Goal: Task Accomplishment & Management: Use online tool/utility

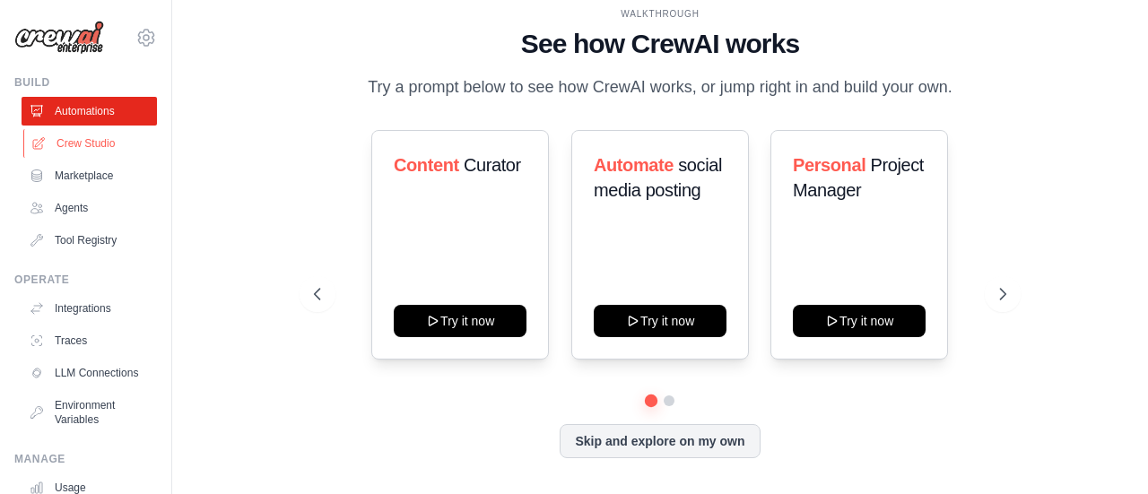
click at [100, 143] on link "Crew Studio" at bounding box center [90, 143] width 135 height 29
click at [88, 113] on link "Automations" at bounding box center [90, 111] width 135 height 29
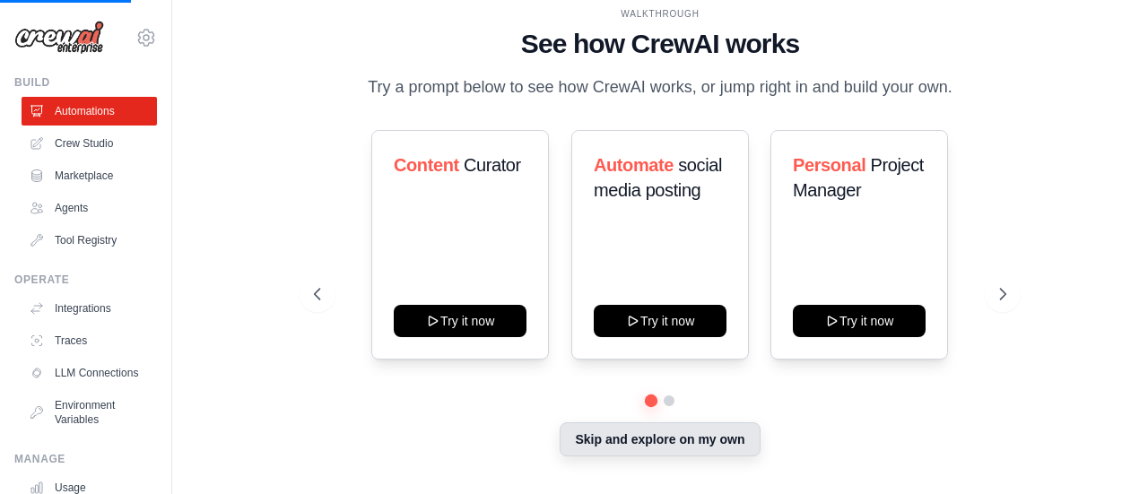
click at [684, 440] on button "Skip and explore on my own" at bounding box center [660, 440] width 200 height 34
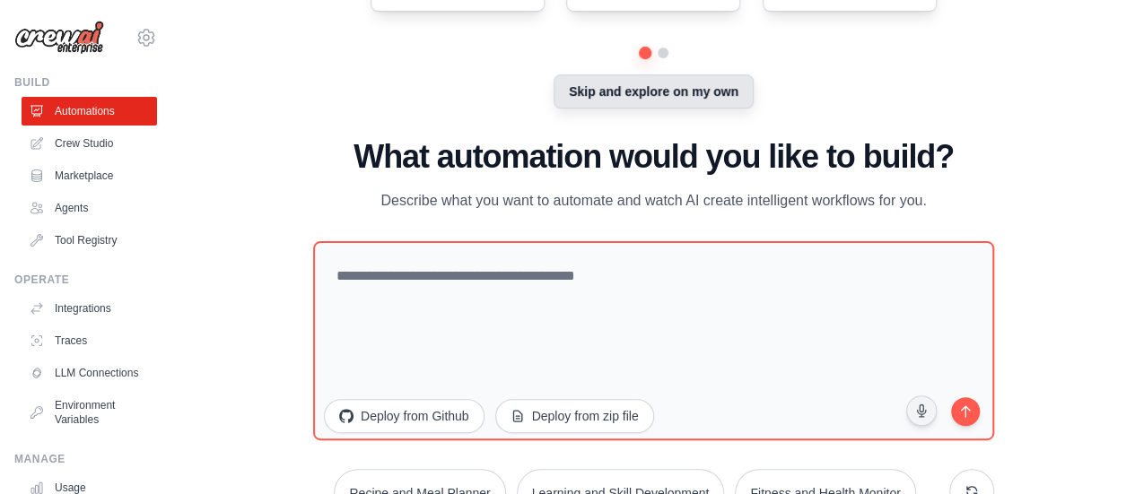
scroll to position [156, 0]
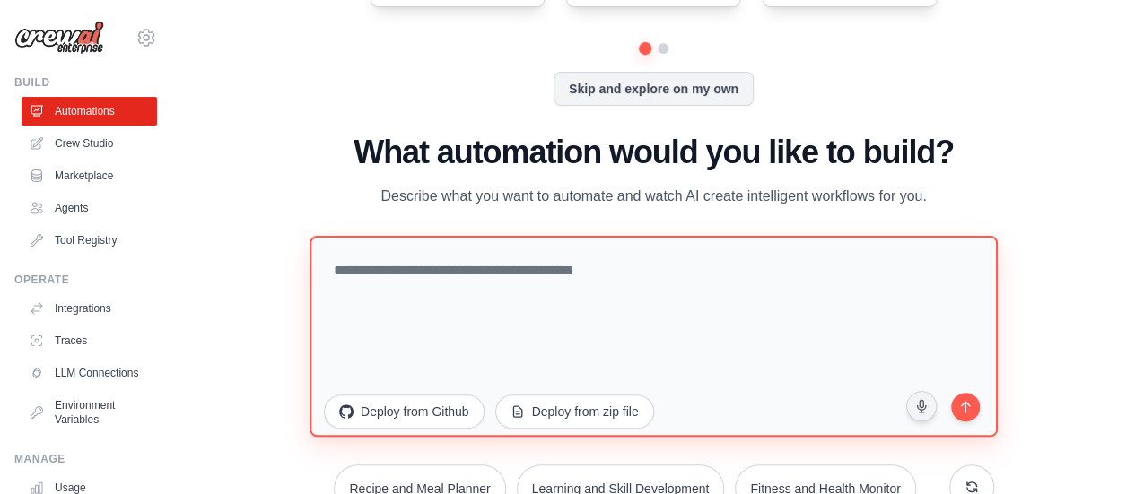
click at [467, 284] on textarea at bounding box center [653, 336] width 688 height 201
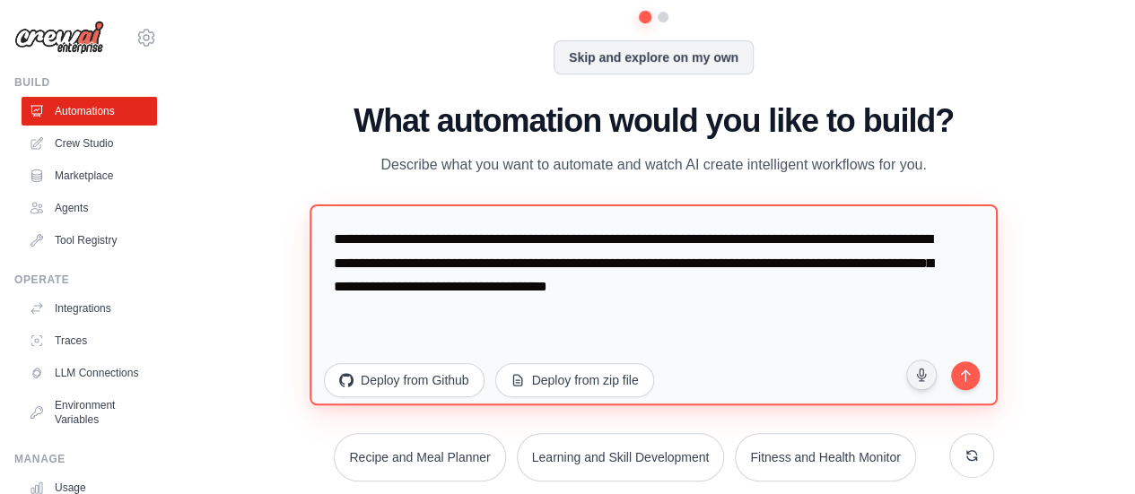
click at [648, 287] on textarea "**********" at bounding box center [653, 305] width 688 height 201
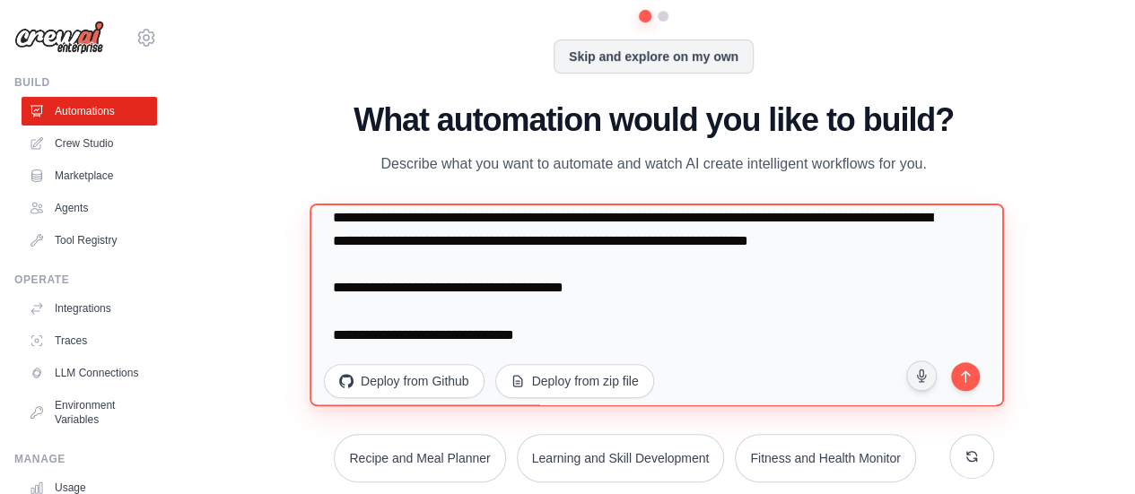
scroll to position [163, 0]
click at [413, 335] on textarea "**********" at bounding box center [655, 305] width 693 height 203
click at [562, 332] on textarea "**********" at bounding box center [655, 305] width 693 height 203
paste textarea "**********"
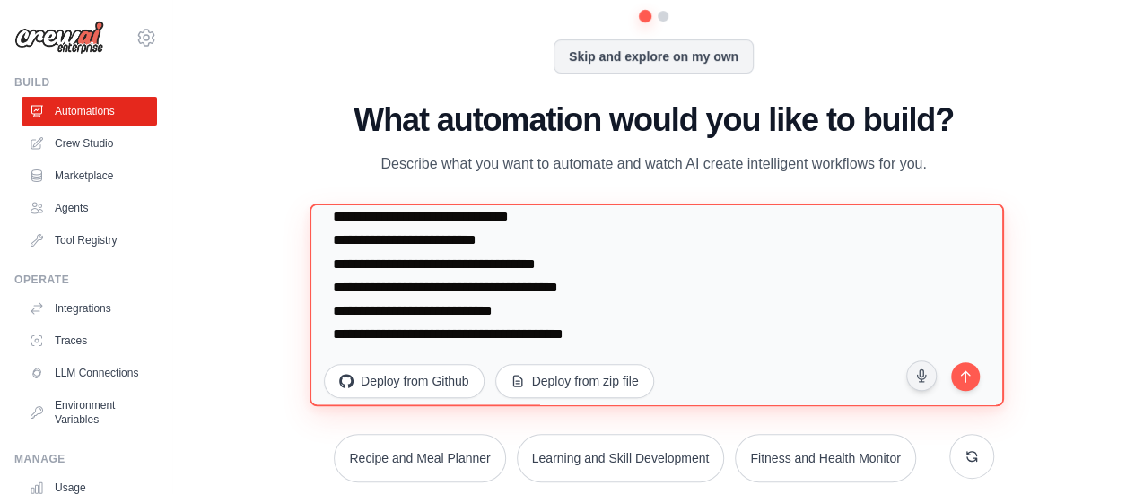
scroll to position [247, 0]
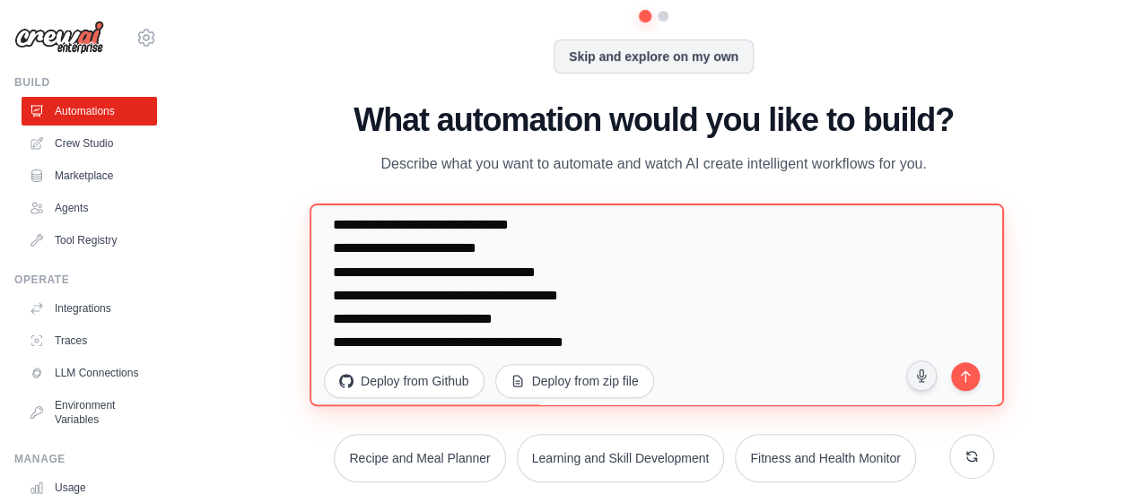
click at [353, 275] on textarea "**********" at bounding box center [655, 305] width 693 height 203
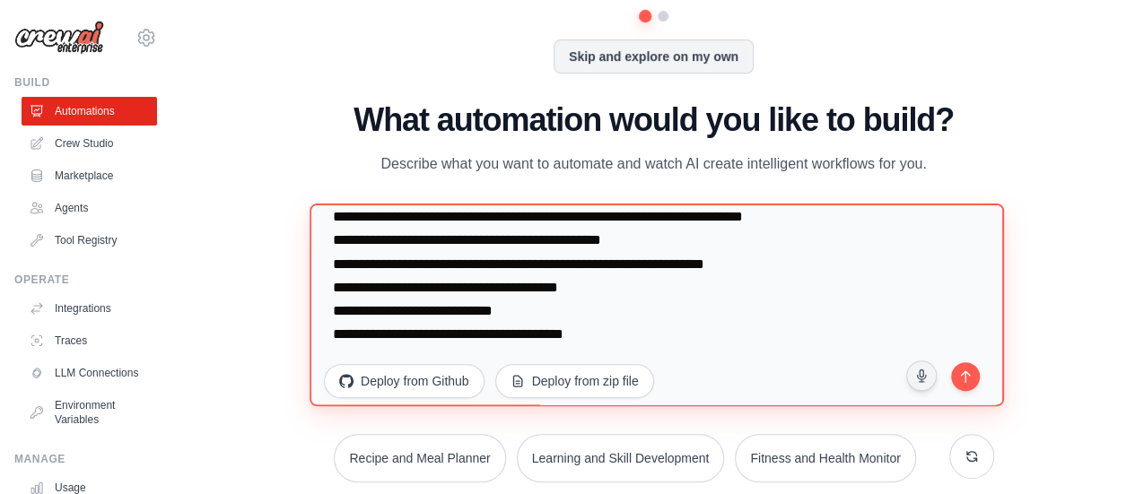
scroll to position [303, 0]
click at [504, 283] on textarea "**********" at bounding box center [655, 305] width 693 height 203
paste textarea "**********"
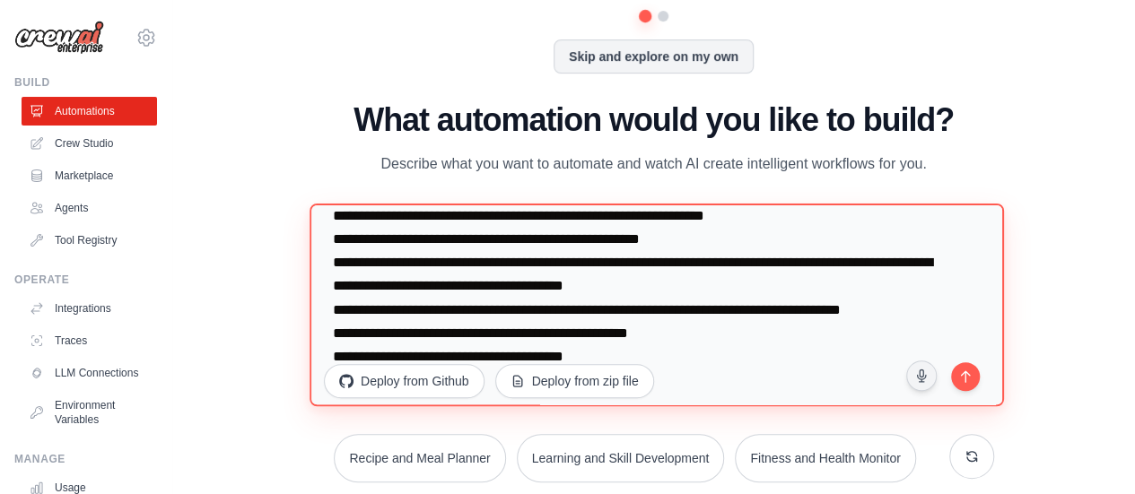
scroll to position [312, 0]
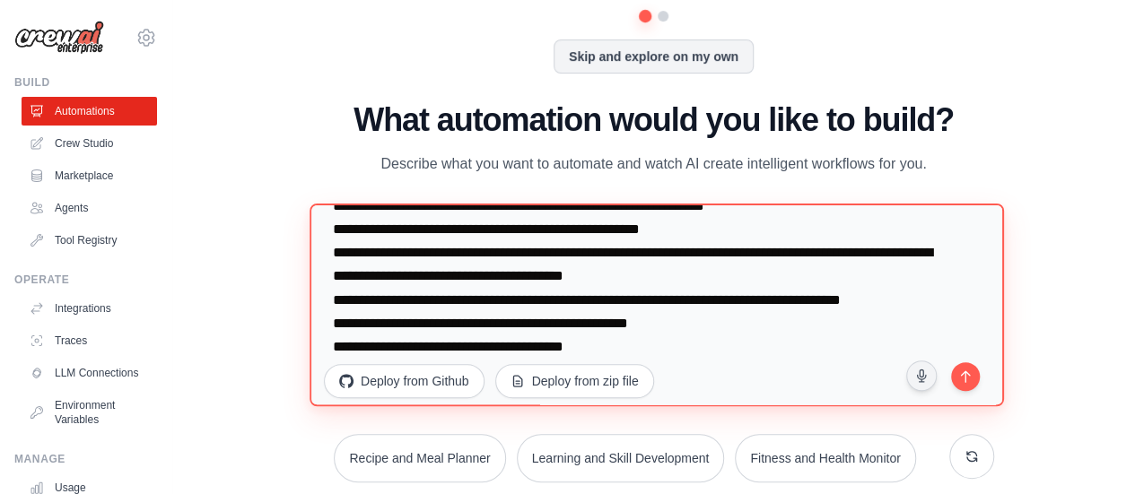
click at [707, 304] on textarea at bounding box center [655, 305] width 693 height 203
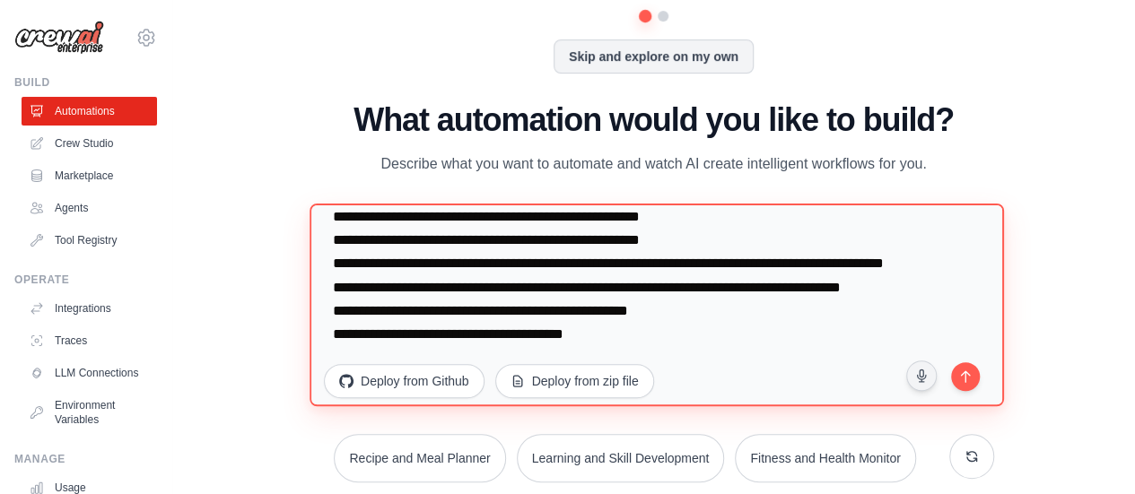
scroll to position [384, 0]
click at [576, 278] on textarea at bounding box center [655, 305] width 693 height 203
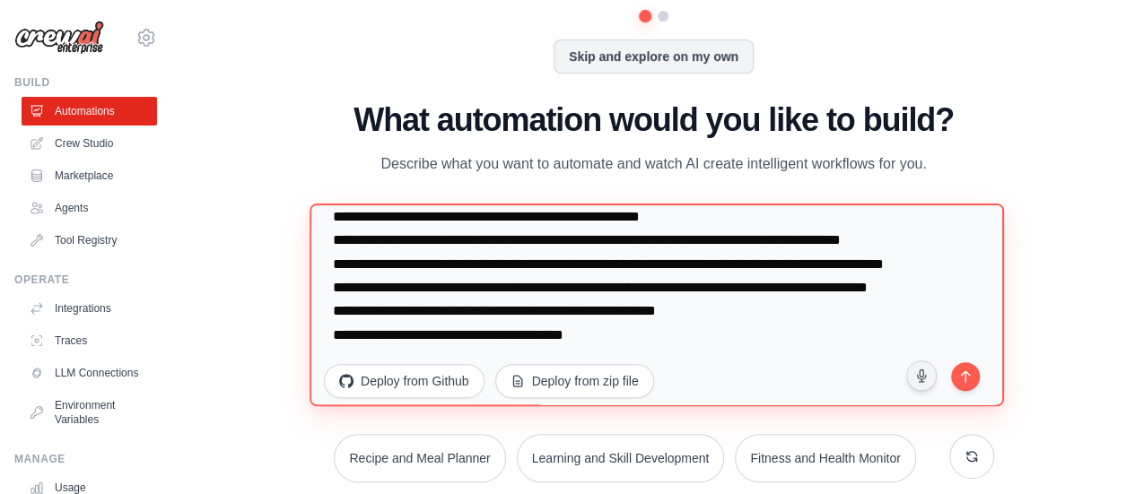
scroll to position [416, 0]
click at [361, 309] on textarea at bounding box center [655, 305] width 693 height 203
click at [468, 336] on textarea at bounding box center [655, 305] width 693 height 203
click at [665, 336] on textarea at bounding box center [655, 305] width 693 height 203
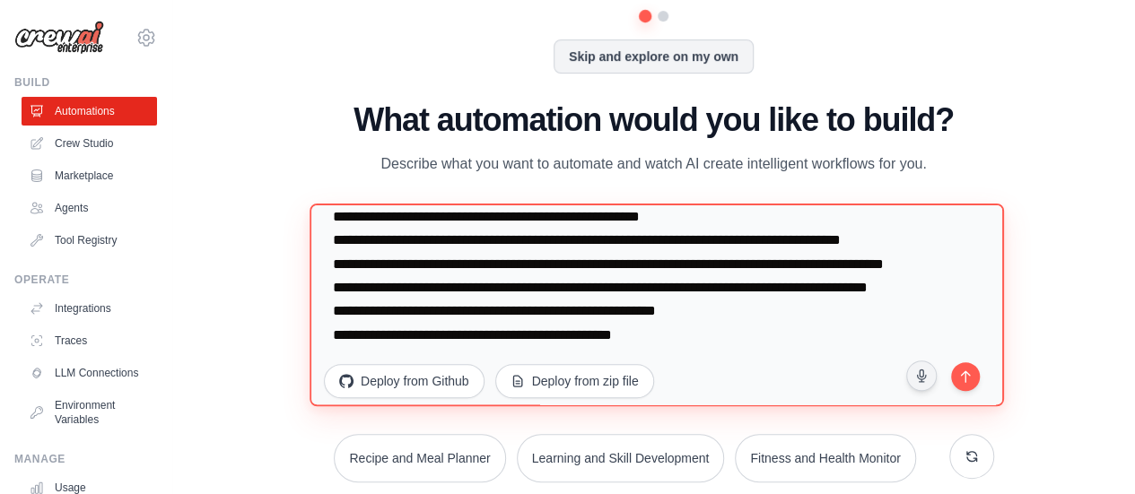
scroll to position [536, 0]
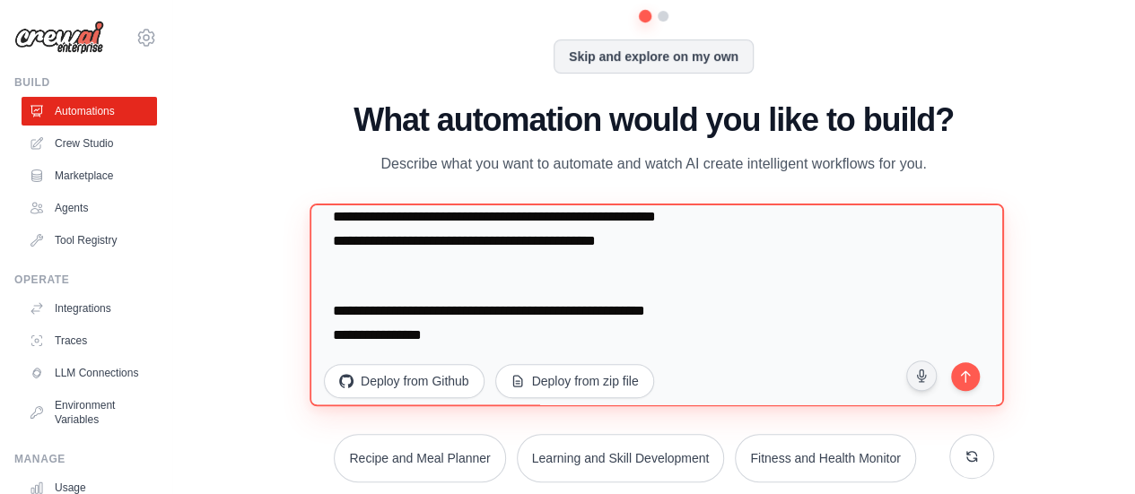
paste textarea "**********"
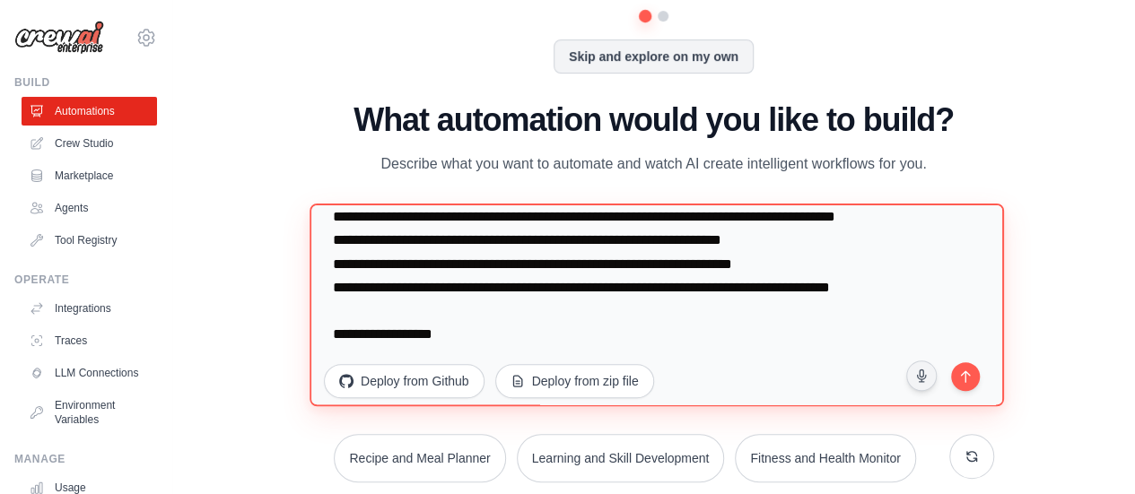
scroll to position [732, 0]
paste textarea "**********"
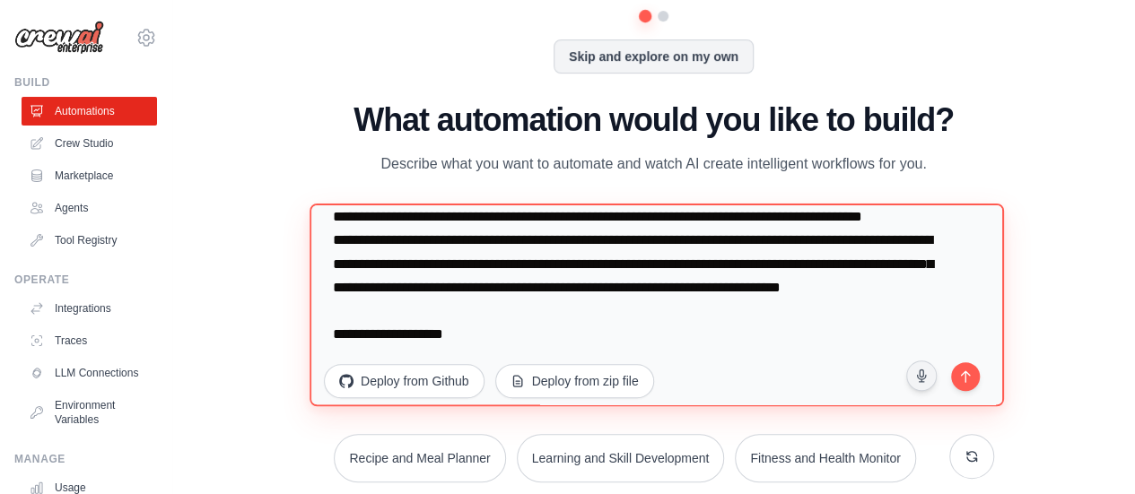
scroll to position [1175, 0]
paste textarea "**********"
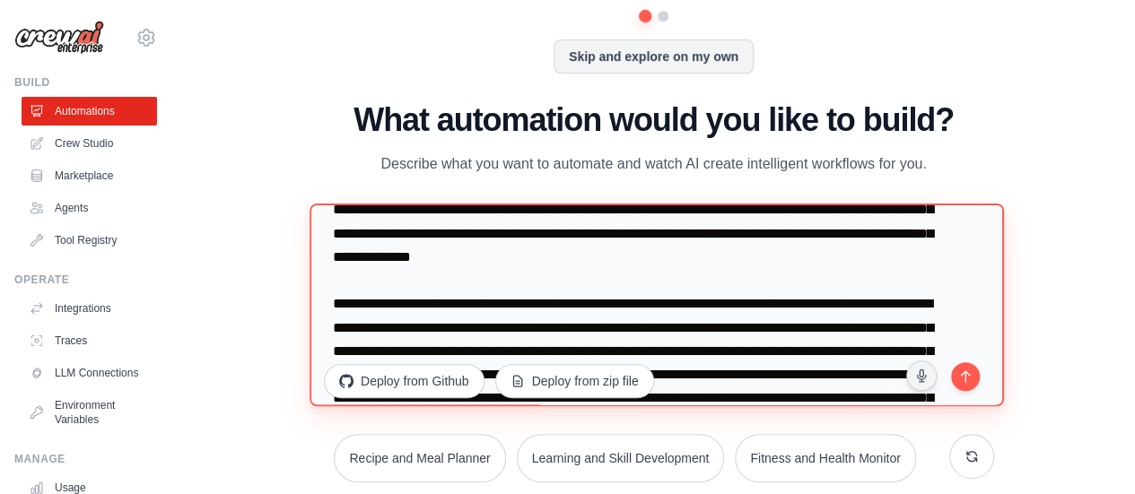
scroll to position [1247, 0]
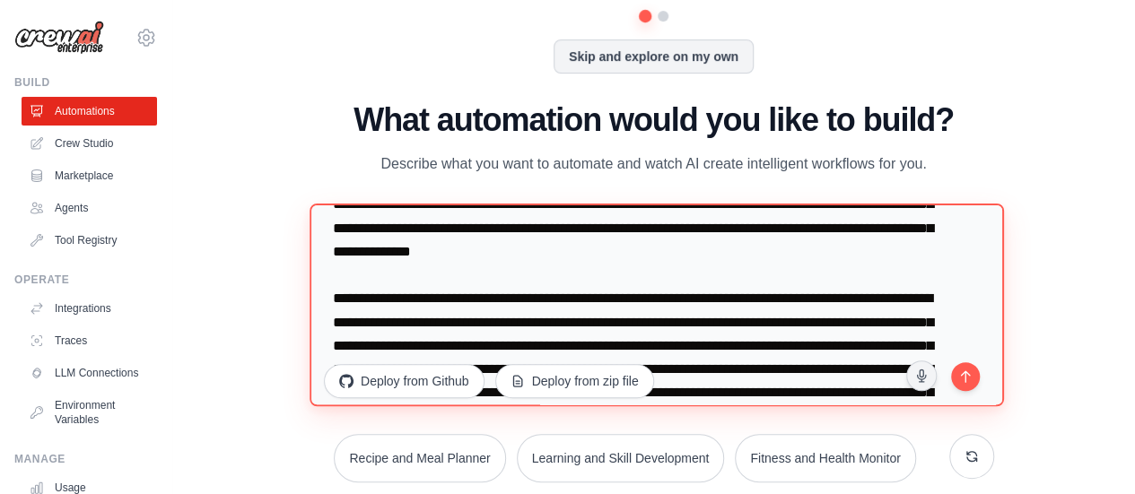
click at [514, 278] on textarea at bounding box center [655, 305] width 693 height 203
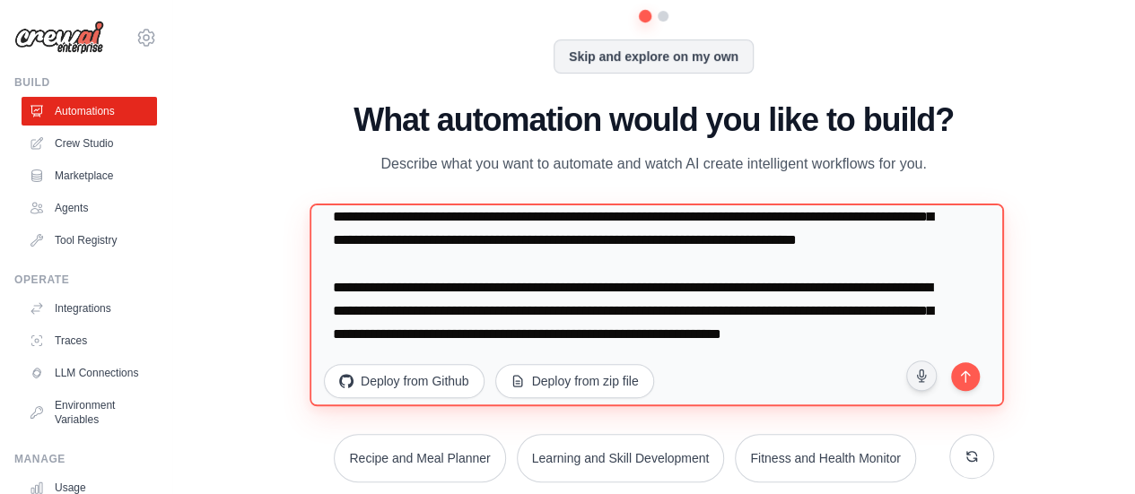
scroll to position [1796, 0]
click at [608, 335] on textarea at bounding box center [655, 305] width 693 height 203
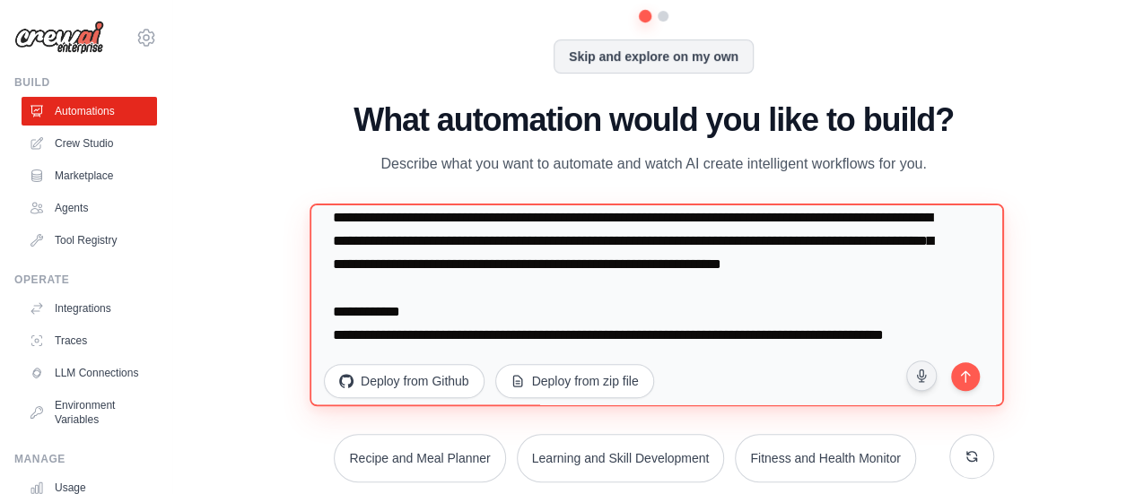
scroll to position [1889, 0]
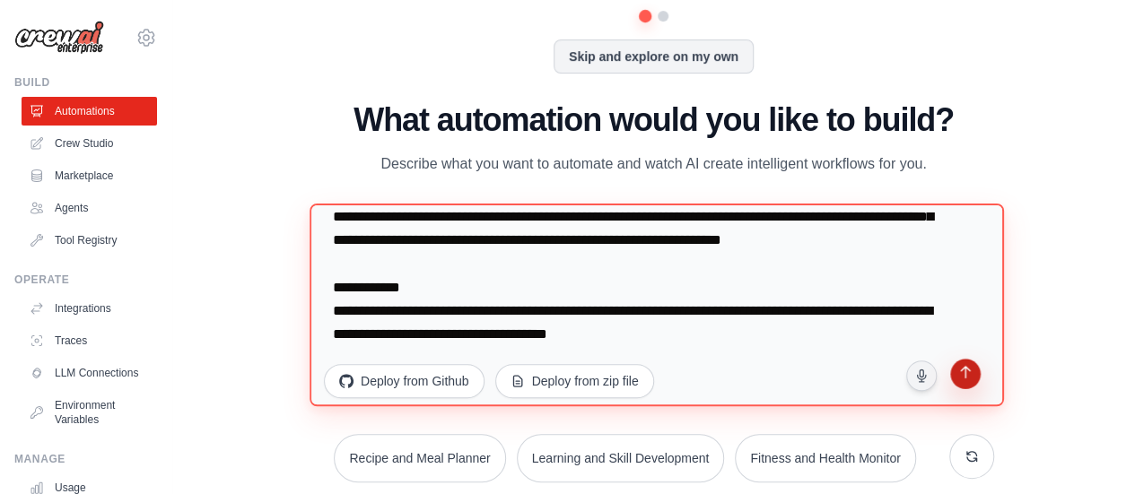
type textarea "**********"
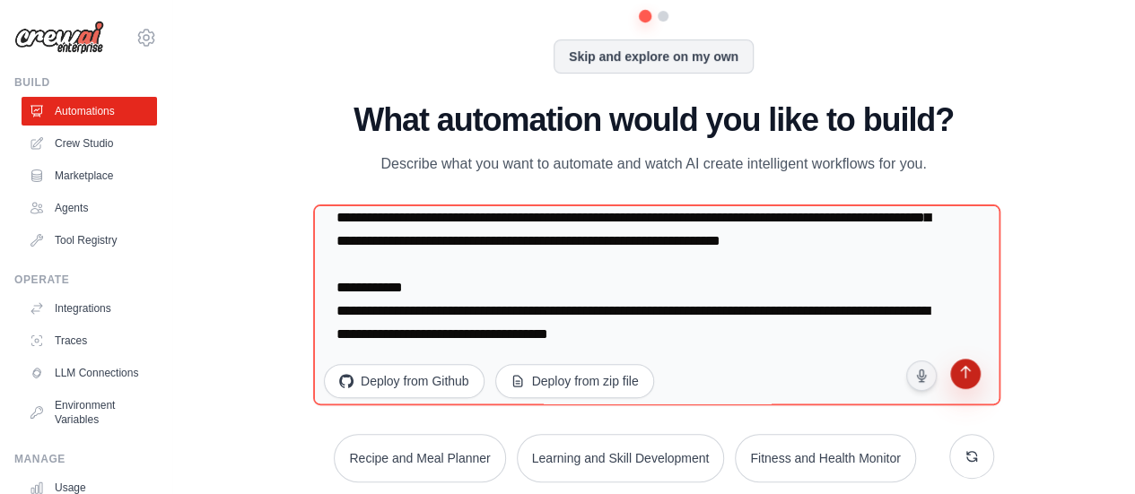
click at [966, 377] on icon "submit" at bounding box center [964, 374] width 17 height 17
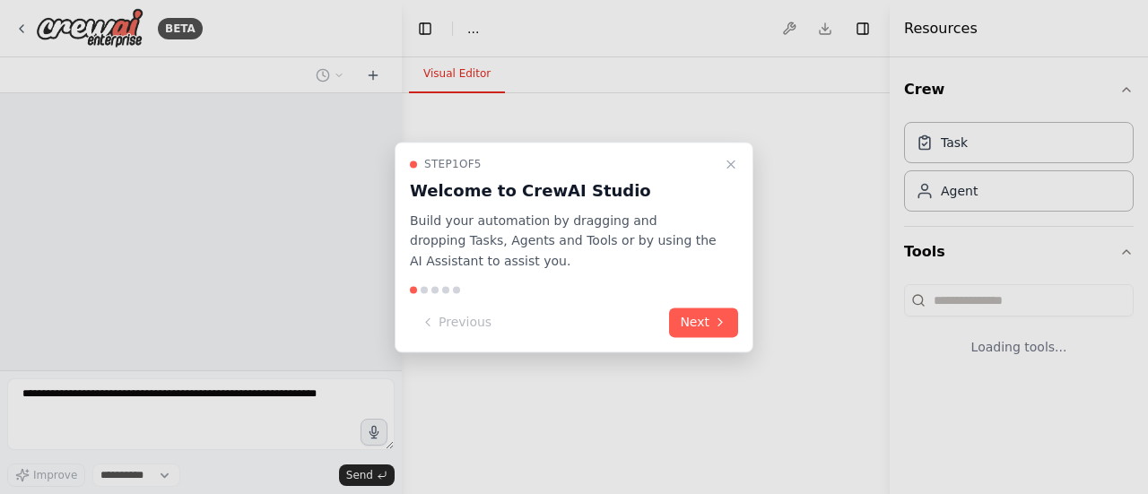
select select "****"
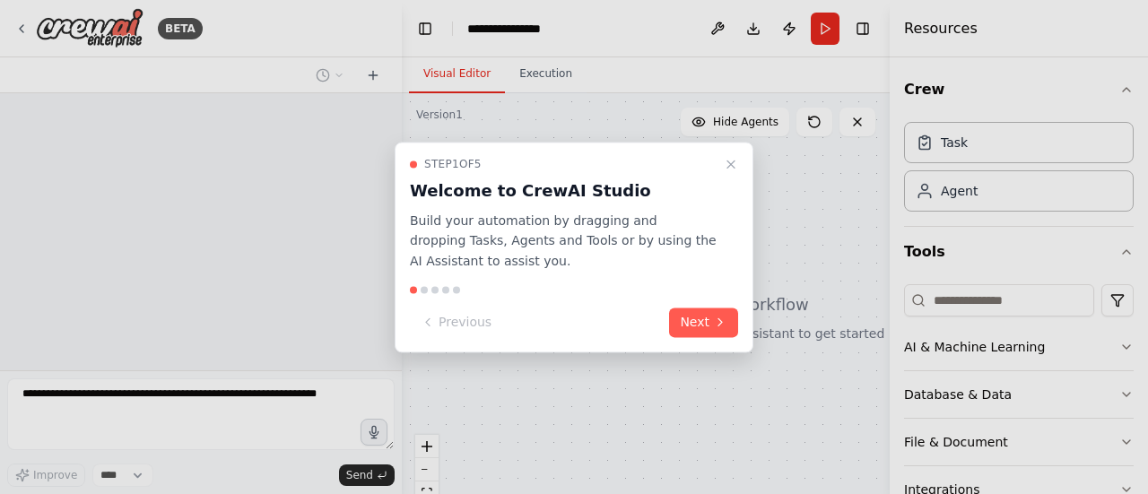
scroll to position [1067, 0]
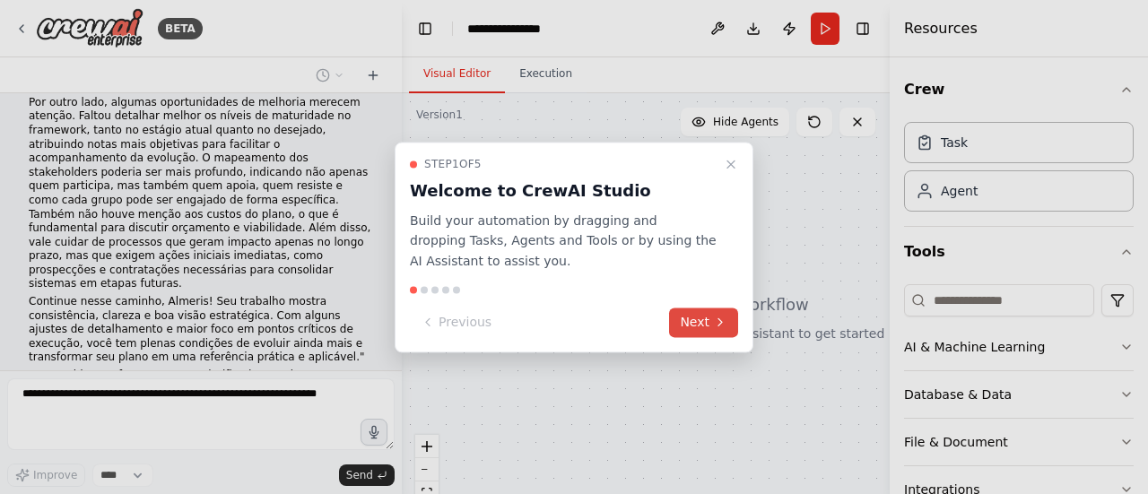
click at [710, 330] on button "Next" at bounding box center [703, 323] width 69 height 30
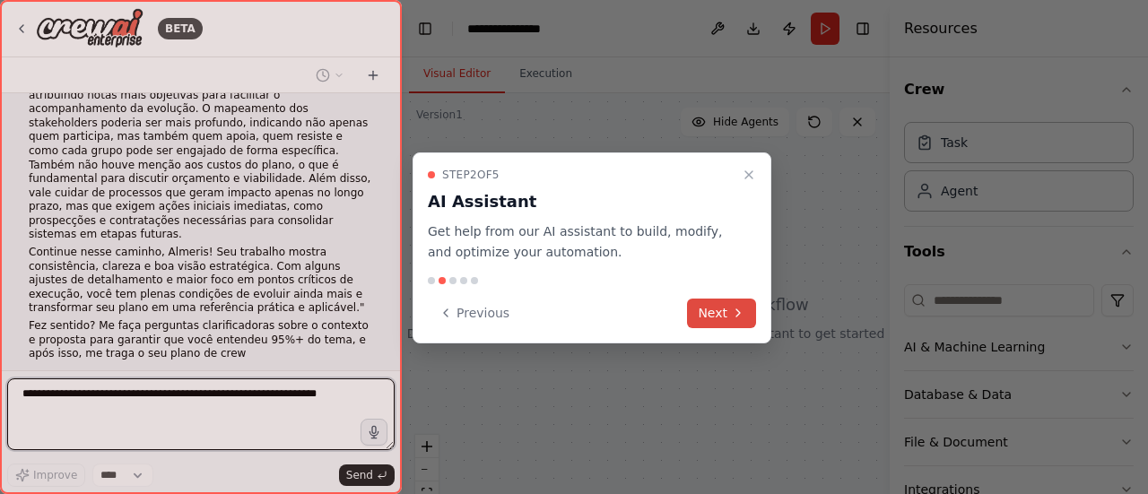
click at [727, 316] on button "Next" at bounding box center [721, 314] width 69 height 30
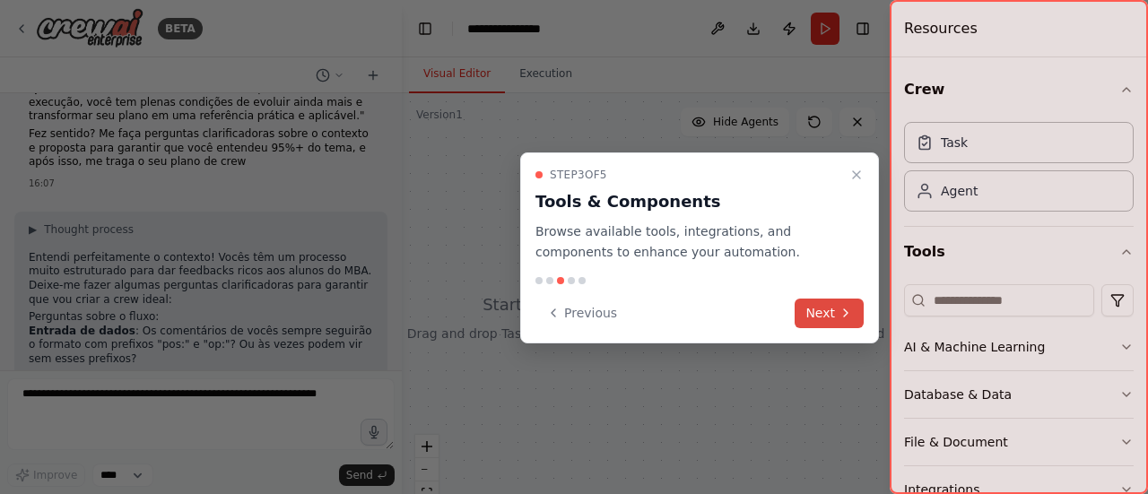
click at [820, 312] on button "Next" at bounding box center [829, 314] width 69 height 30
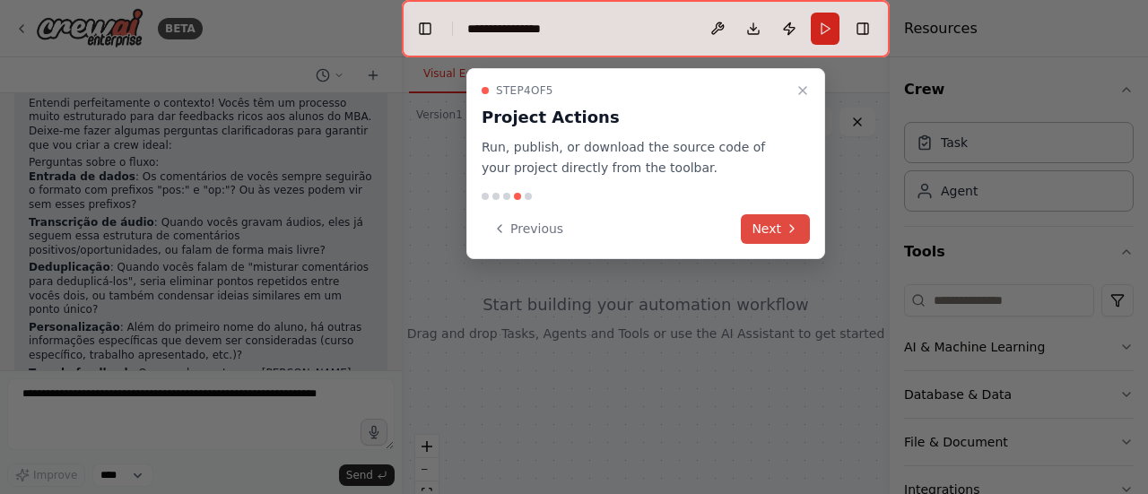
click at [772, 234] on button "Next" at bounding box center [775, 229] width 69 height 30
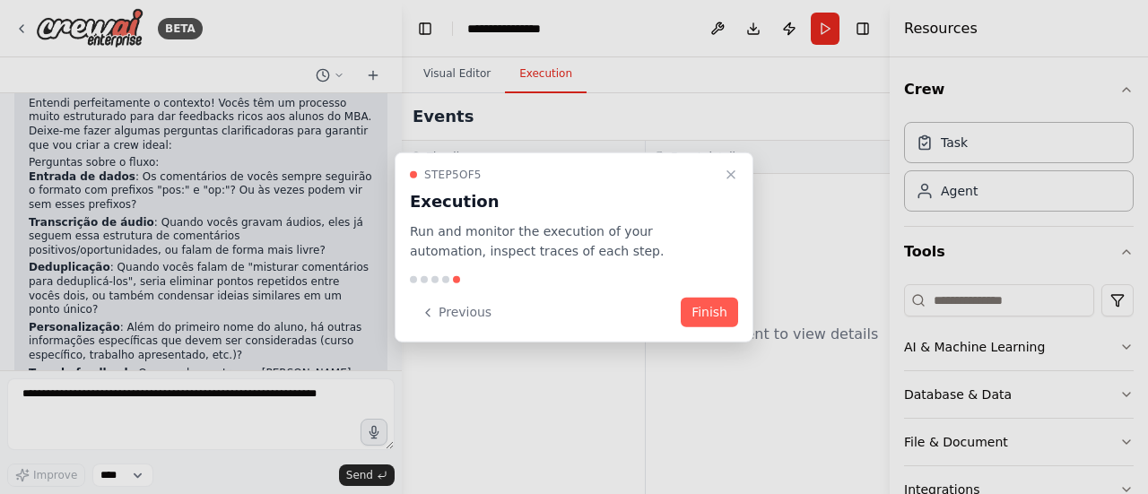
scroll to position [1477, 0]
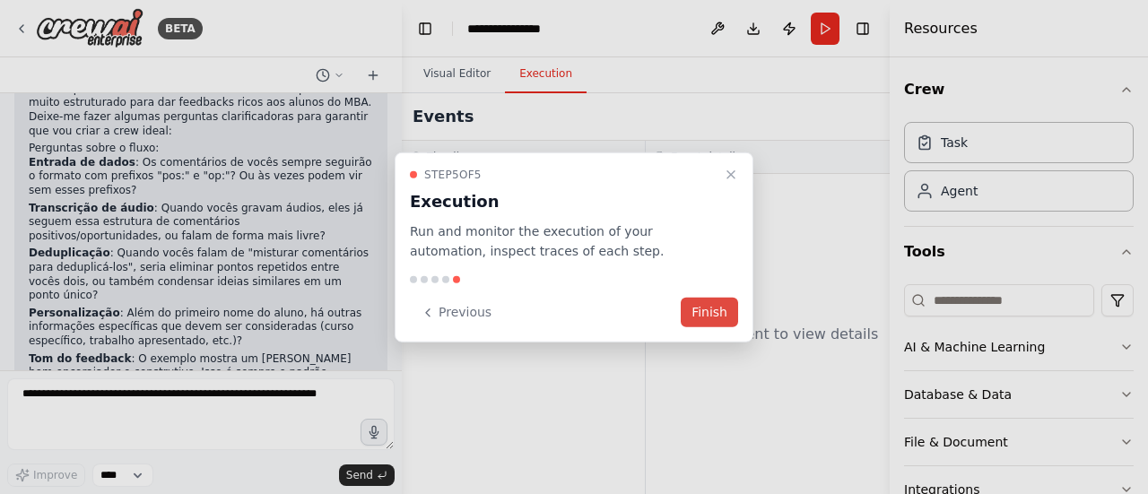
click at [714, 317] on button "Finish" at bounding box center [709, 313] width 57 height 30
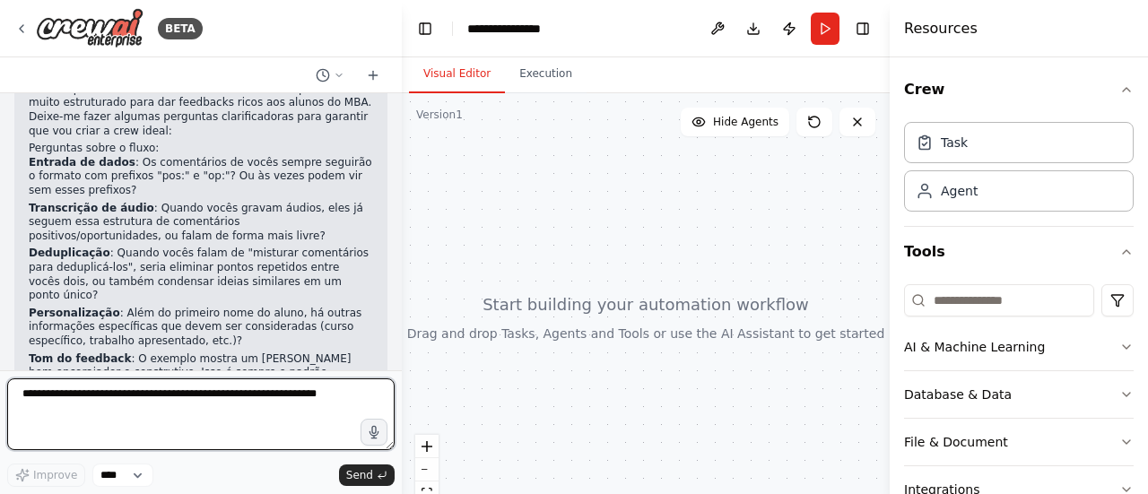
click at [197, 403] on textarea at bounding box center [201, 415] width 388 height 72
type textarea "*"
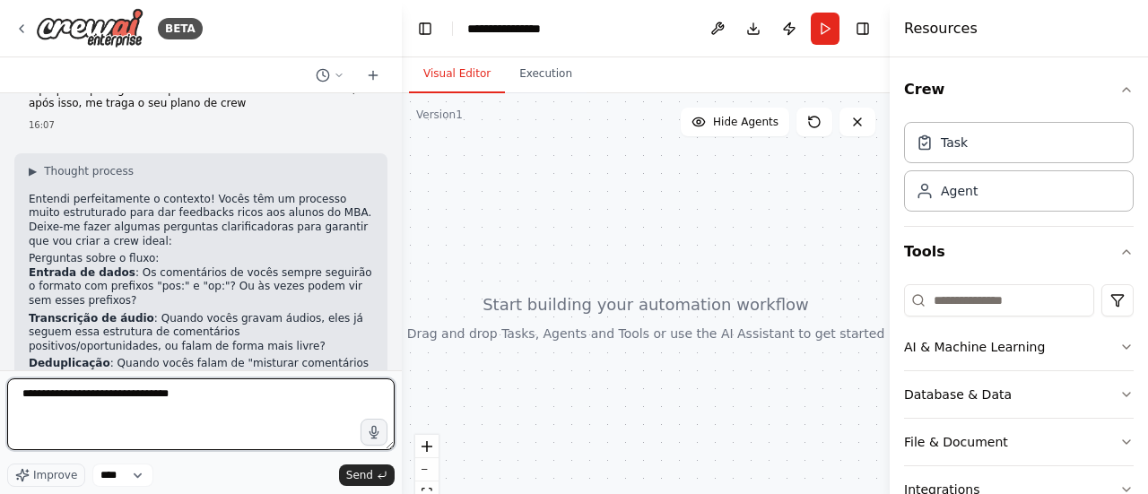
scroll to position [1364, 0]
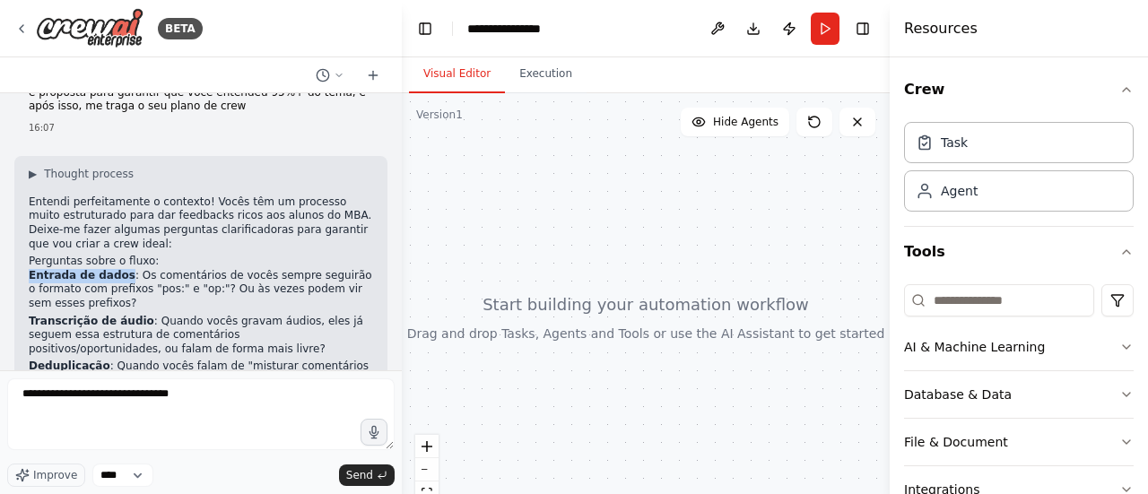
drag, startPoint x: 116, startPoint y: 152, endPoint x: 30, endPoint y: 150, distance: 86.1
click at [30, 269] on strong "Entrada de dados" at bounding box center [82, 275] width 107 height 13
copy strong "Entrada de dados"
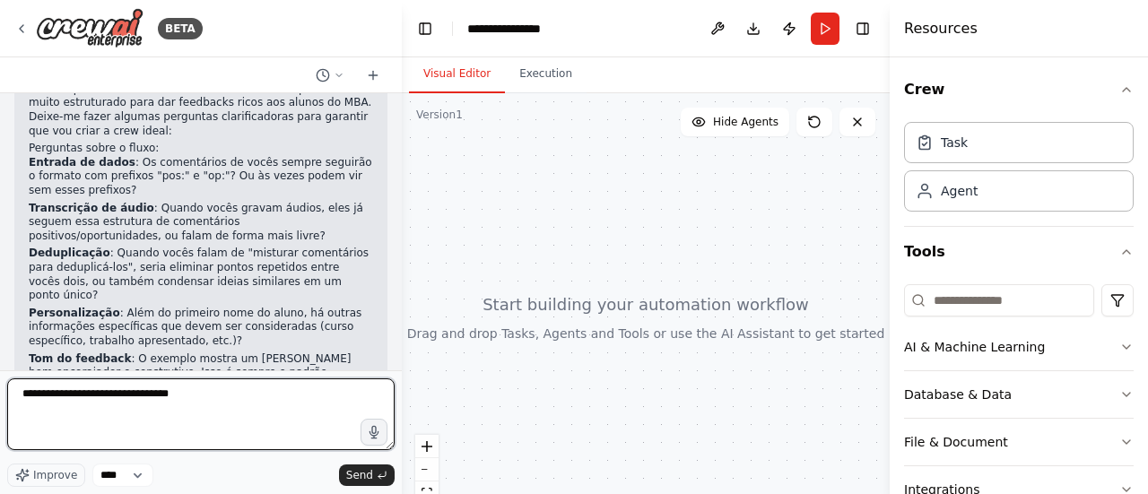
click at [124, 419] on textarea "**********" at bounding box center [201, 415] width 388 height 72
paste textarea "**********"
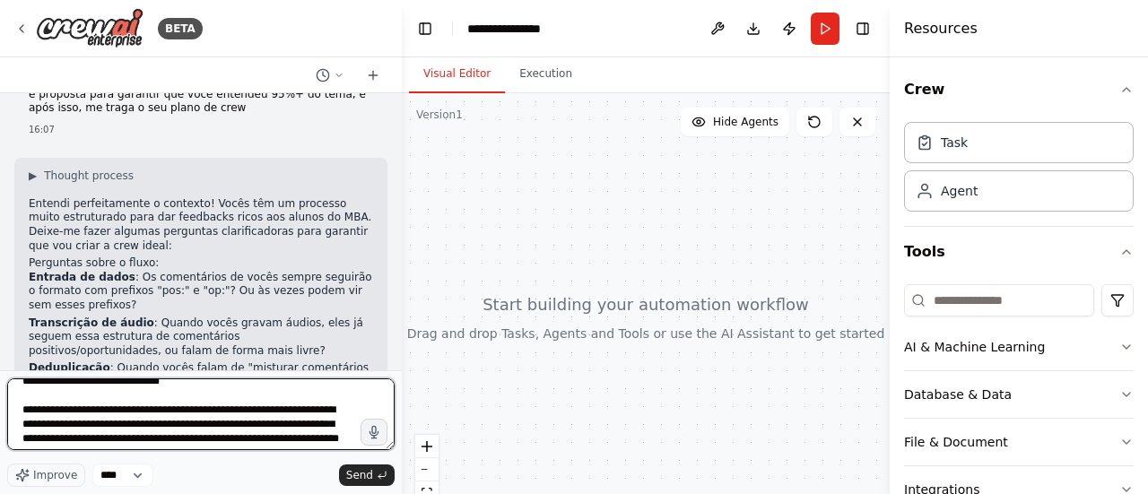
scroll to position [9, 0]
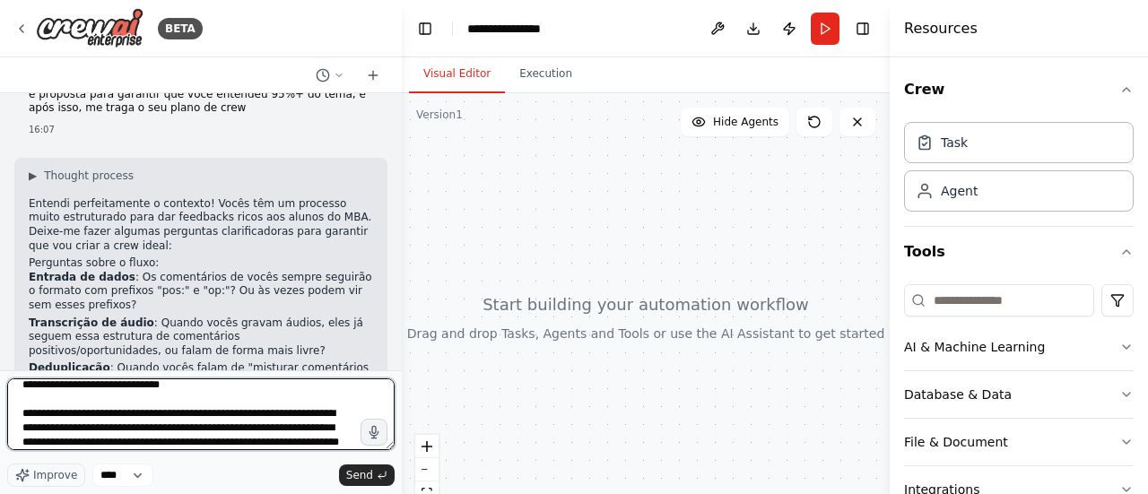
click at [116, 416] on textarea "**********" at bounding box center [201, 415] width 388 height 72
click at [26, 415] on textarea "**********" at bounding box center [201, 415] width 388 height 72
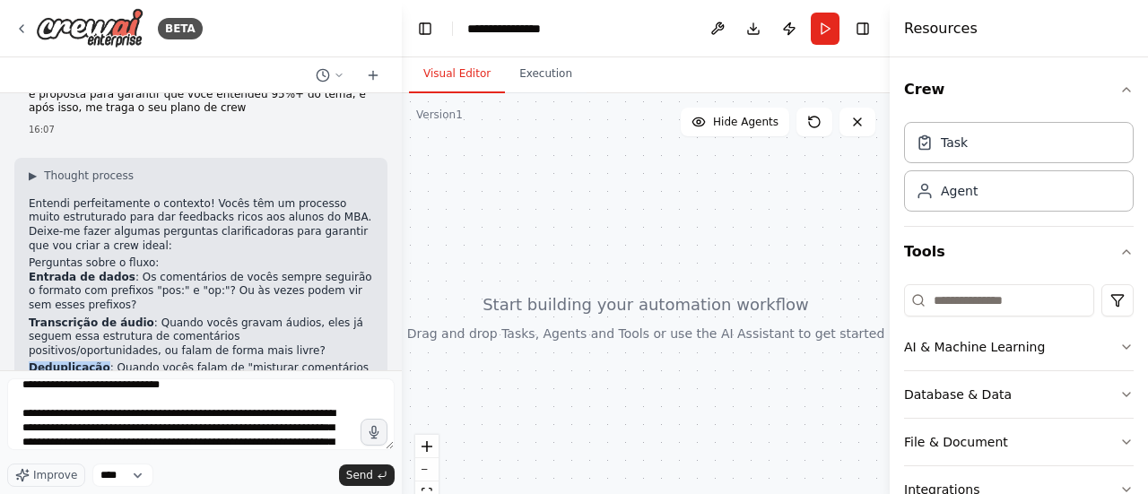
drag, startPoint x: 95, startPoint y: 241, endPoint x: 30, endPoint y: 241, distance: 65.5
click at [30, 362] on strong "Deduplicação" at bounding box center [70, 368] width 82 height 13
copy strong "Deduplicação"
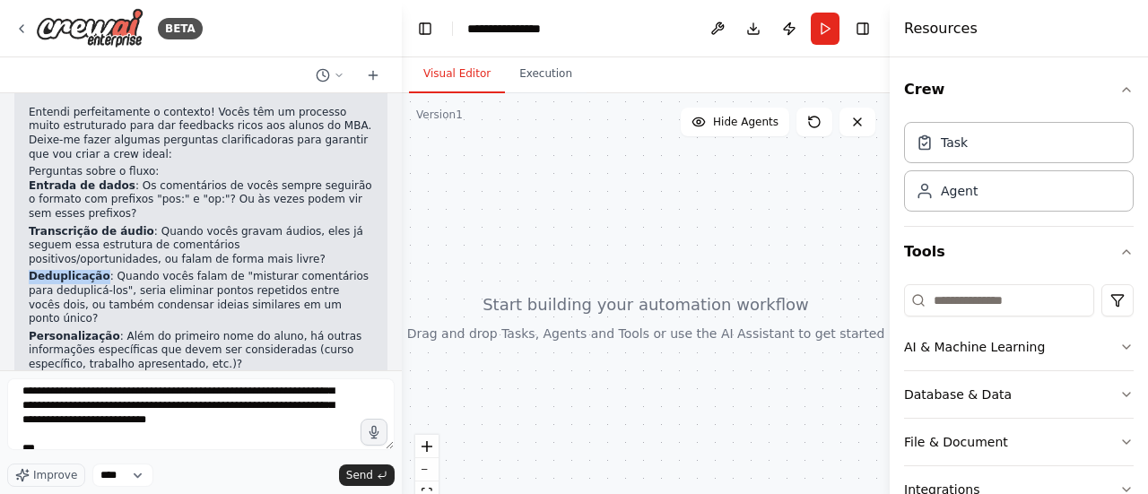
scroll to position [58, 0]
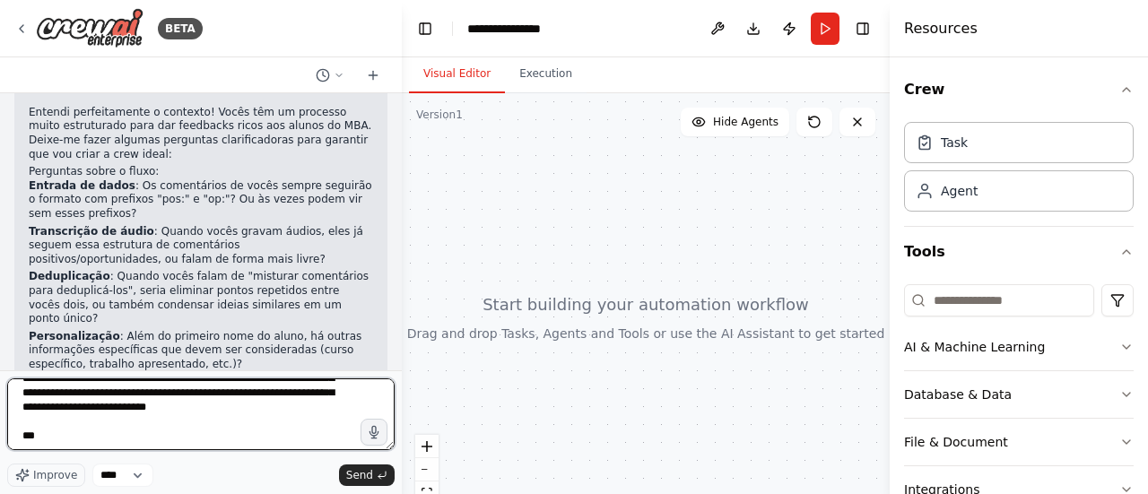
click at [129, 433] on textarea "**********" at bounding box center [201, 415] width 388 height 72
paste textarea "**********"
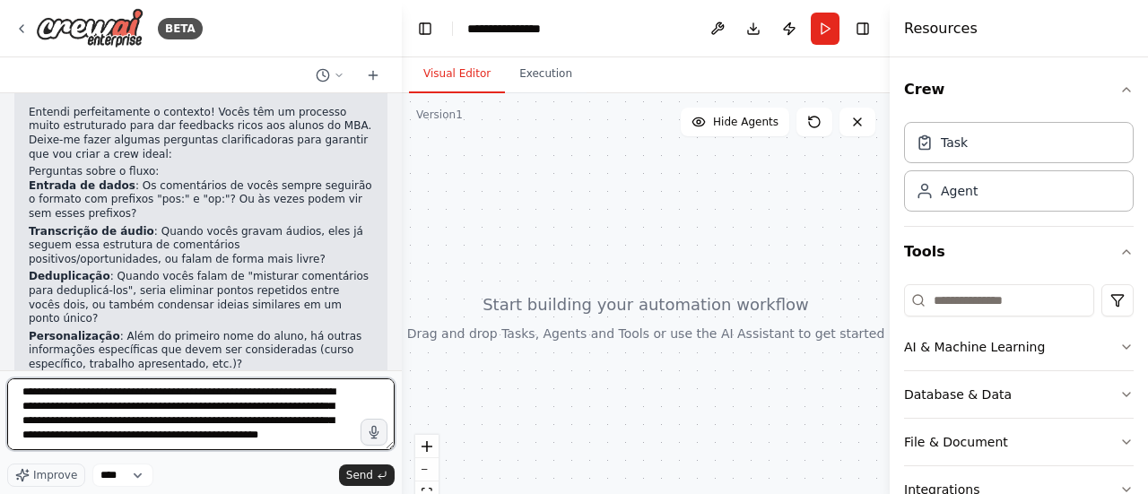
scroll to position [1477, 0]
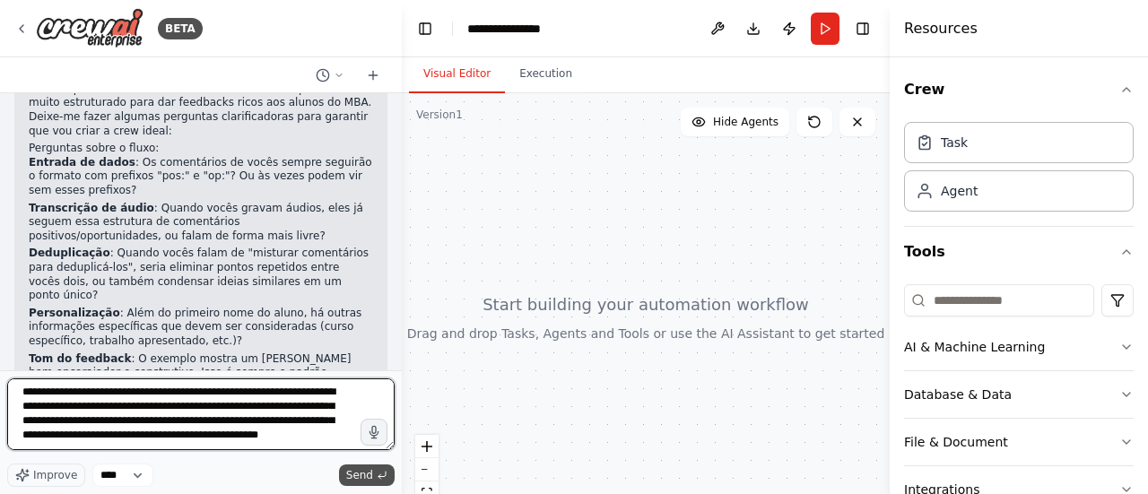
type textarea "**********"
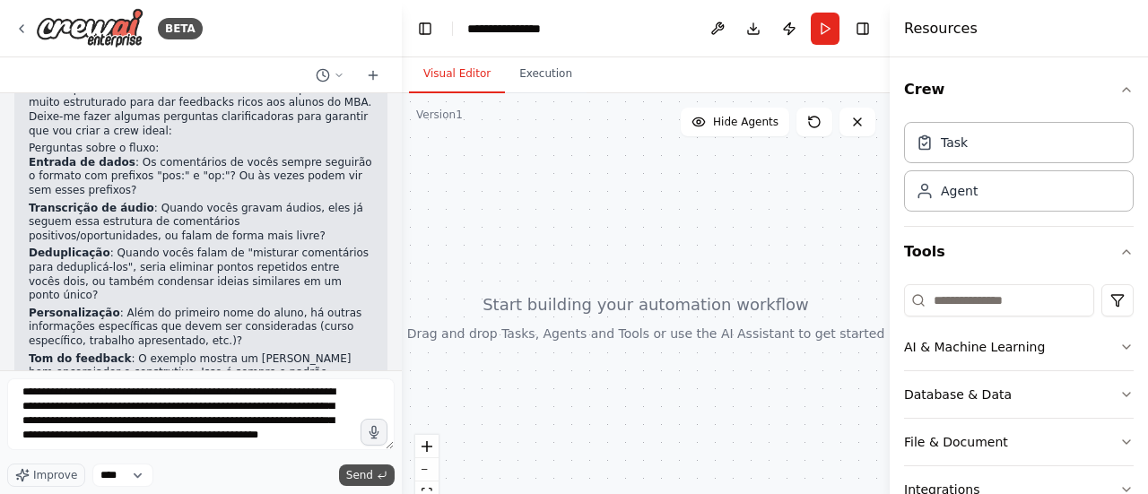
click at [344, 469] on button "Send" at bounding box center [367, 476] width 56 height 22
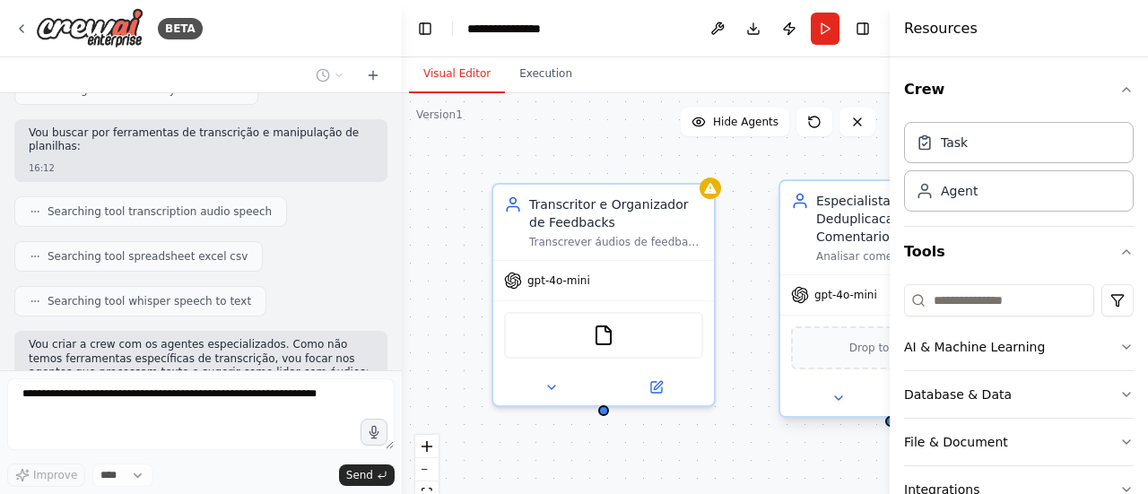
scroll to position [2402, 0]
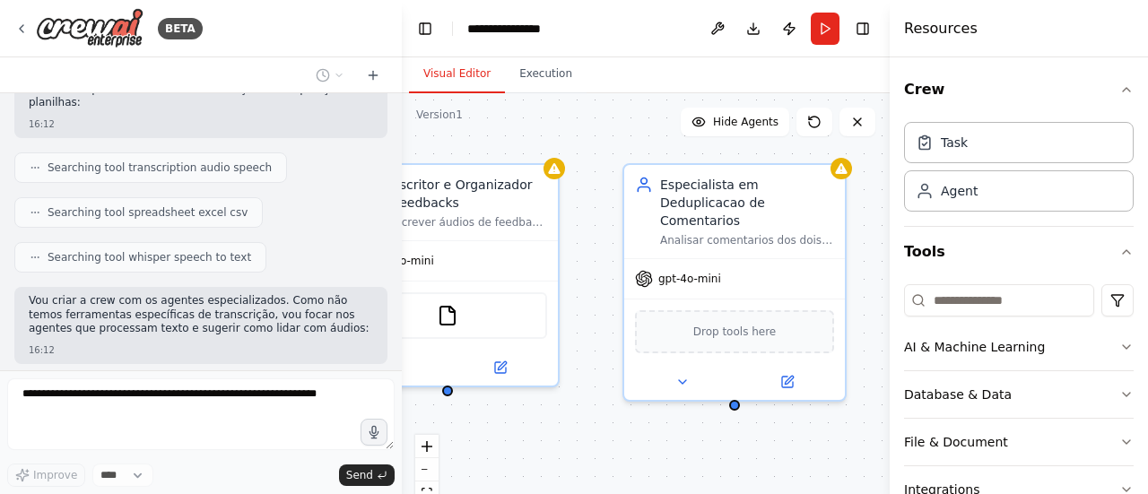
drag, startPoint x: 757, startPoint y: 275, endPoint x: 600, endPoint y: 256, distance: 158.2
click at [600, 256] on div "Transcritor e Organizador de Feedbacks Transcrever áudios de feedback (quando n…" at bounding box center [646, 317] width 488 height 449
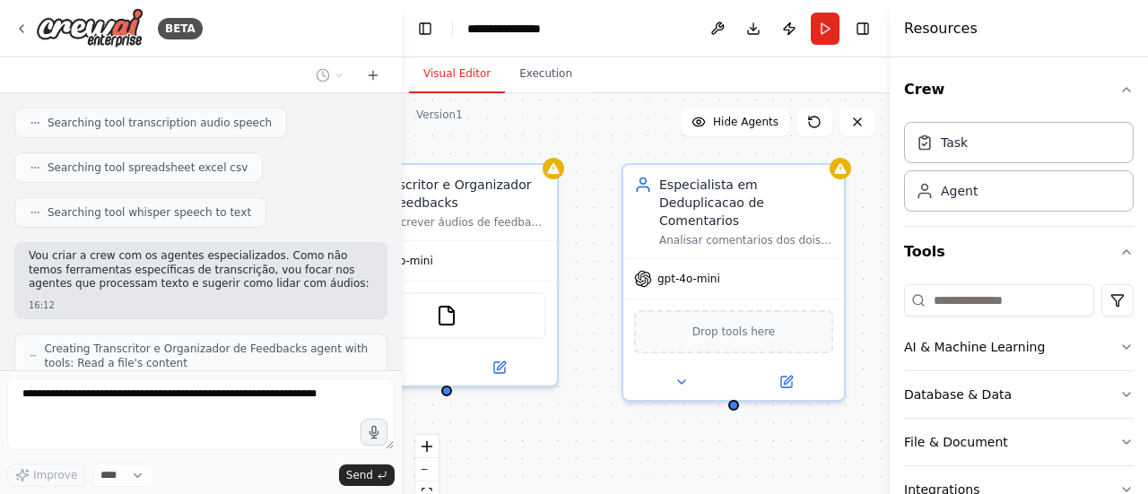
scroll to position [2506, 0]
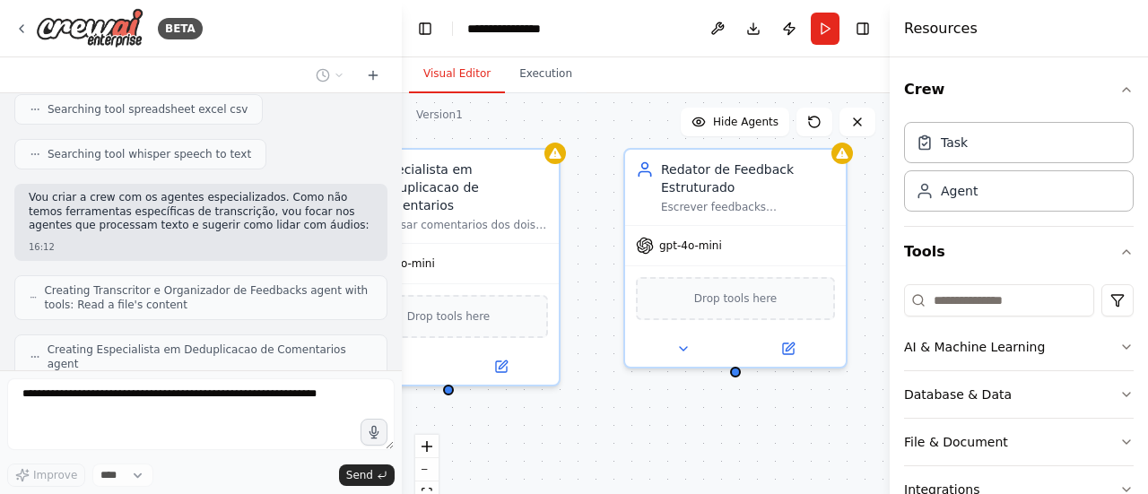
drag, startPoint x: 834, startPoint y: 435, endPoint x: 545, endPoint y: 421, distance: 289.2
click at [545, 421] on div "Transcritor e Organizador de Feedbacks Transcrever áudios de feedback (quando n…" at bounding box center [646, 317] width 488 height 449
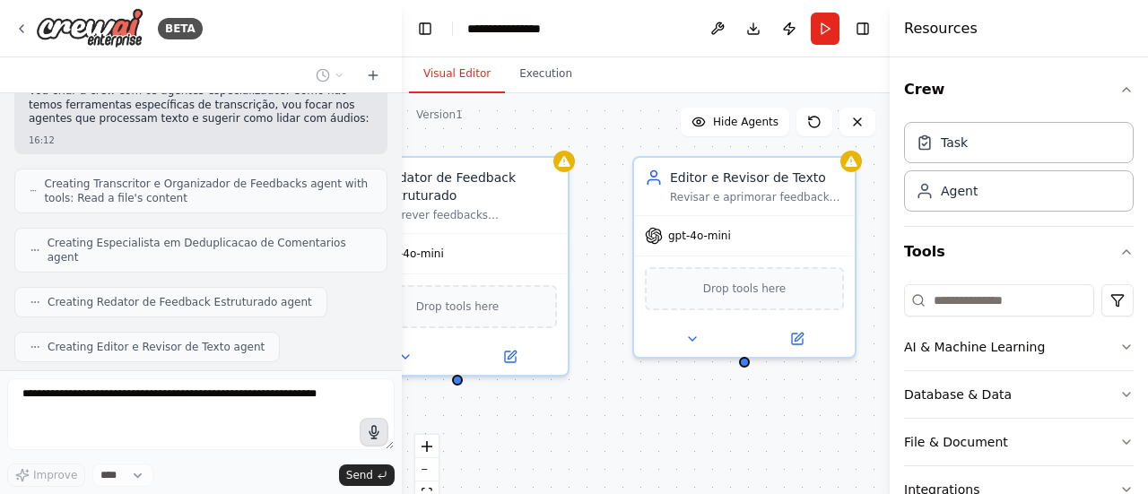
click at [374, 433] on div "BETA Eu e o Gabriel damos aulas de Business Analytics em um MBA para empreended…" at bounding box center [574, 247] width 1148 height 494
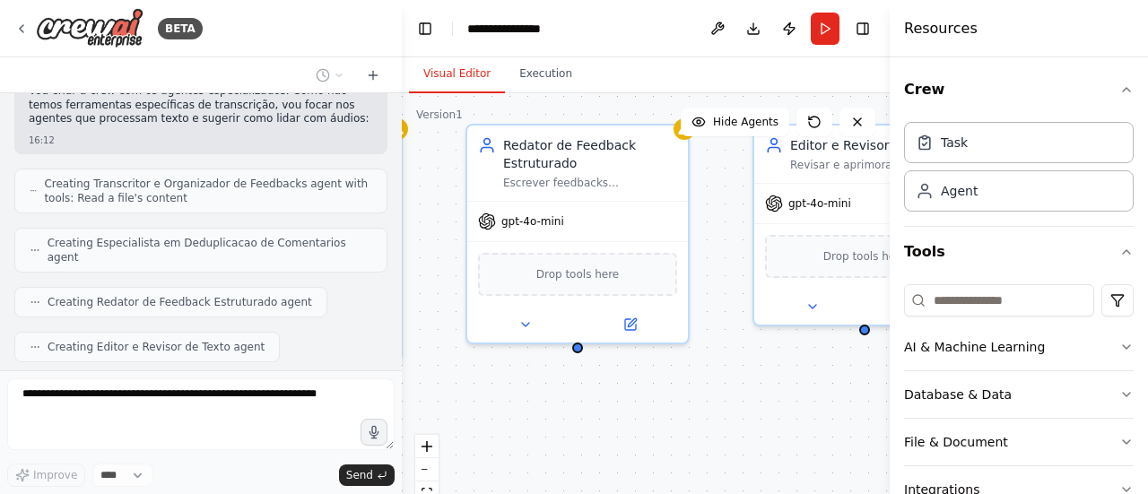
click at [497, 401] on div ".deletable-edge-delete-btn { width: 20px; height: 20px; border: 0px solid #ffff…" at bounding box center [646, 317] width 488 height 449
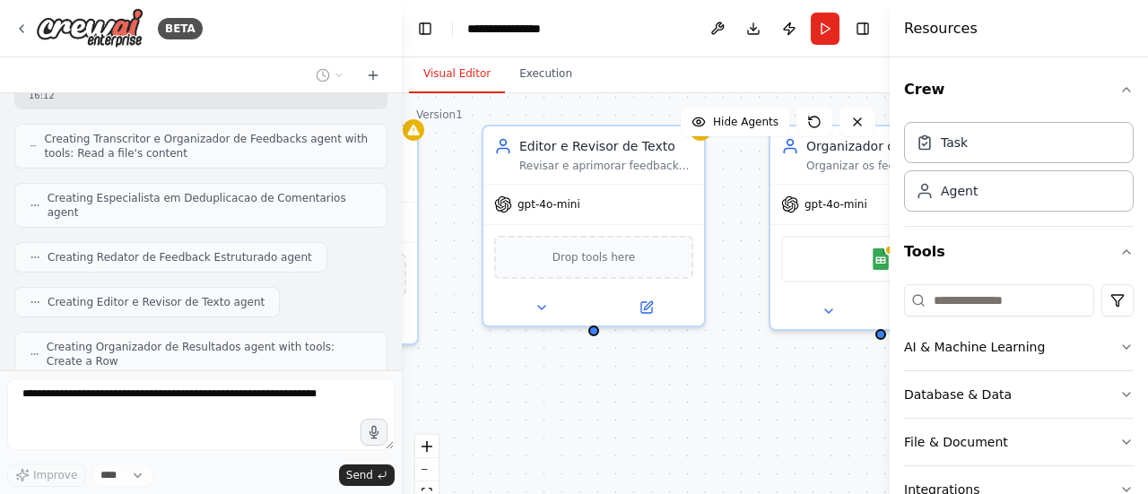
drag, startPoint x: 728, startPoint y: 420, endPoint x: 458, endPoint y: 421, distance: 270.9
click at [458, 421] on div ".deletable-edge-delete-btn { width: 20px; height: 20px; border: 0px solid #ffff…" at bounding box center [646, 317] width 488 height 449
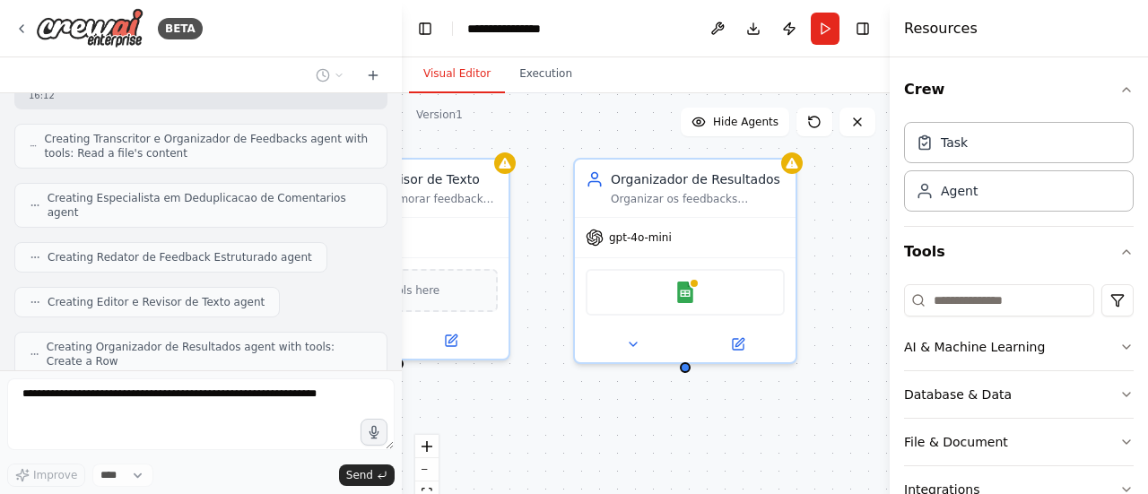
drag, startPoint x: 773, startPoint y: 431, endPoint x: 578, endPoint y: 466, distance: 198.5
click at [578, 466] on div ".deletable-edge-delete-btn { width: 20px; height: 20px; border: 0px solid #ffff…" at bounding box center [646, 317] width 488 height 449
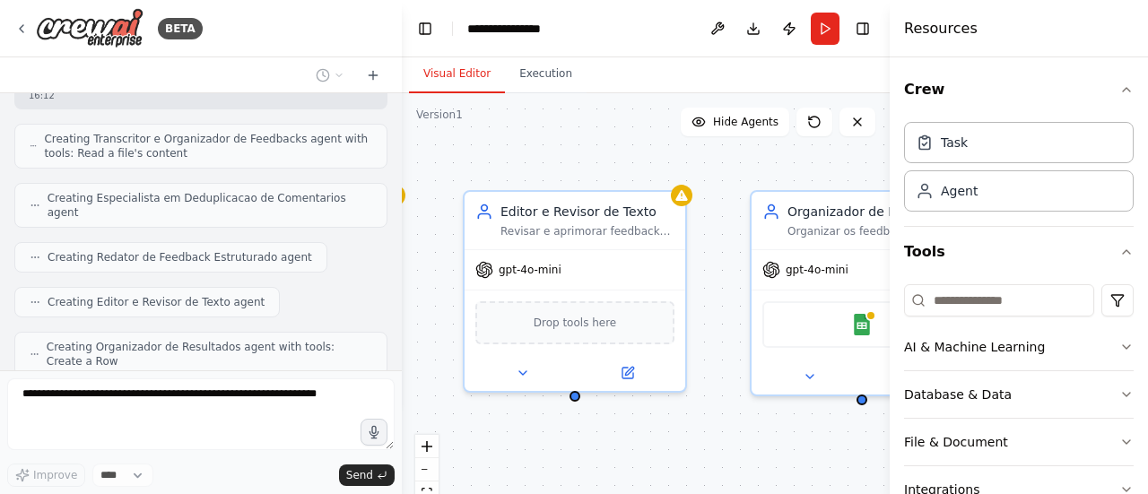
scroll to position [2701, 0]
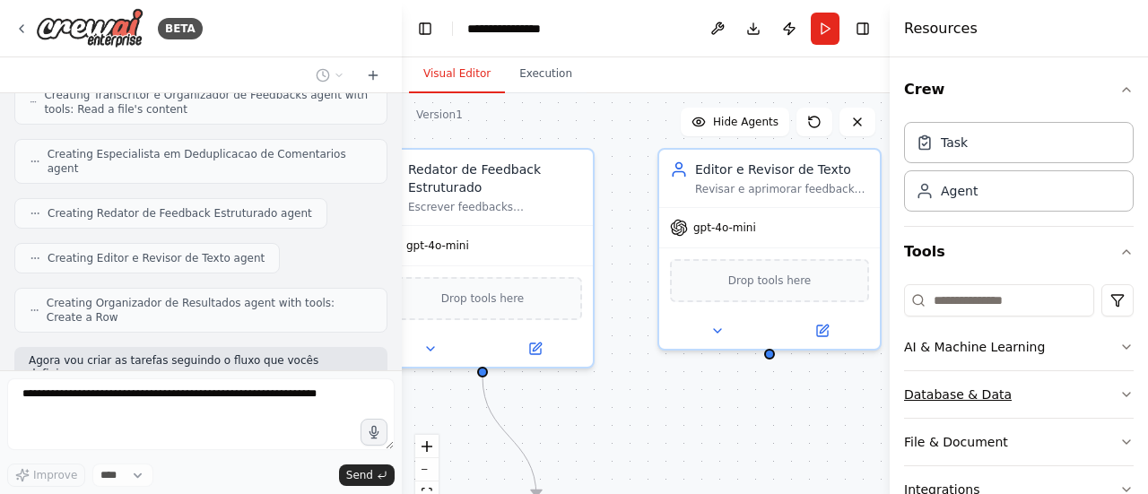
drag, startPoint x: 556, startPoint y: 426, endPoint x: 1025, endPoint y: 381, distance: 471.3
click at [1025, 381] on div "BETA Eu e o Gabriel damos aulas de Business Analytics em um MBA para empreended…" at bounding box center [574, 247] width 1148 height 494
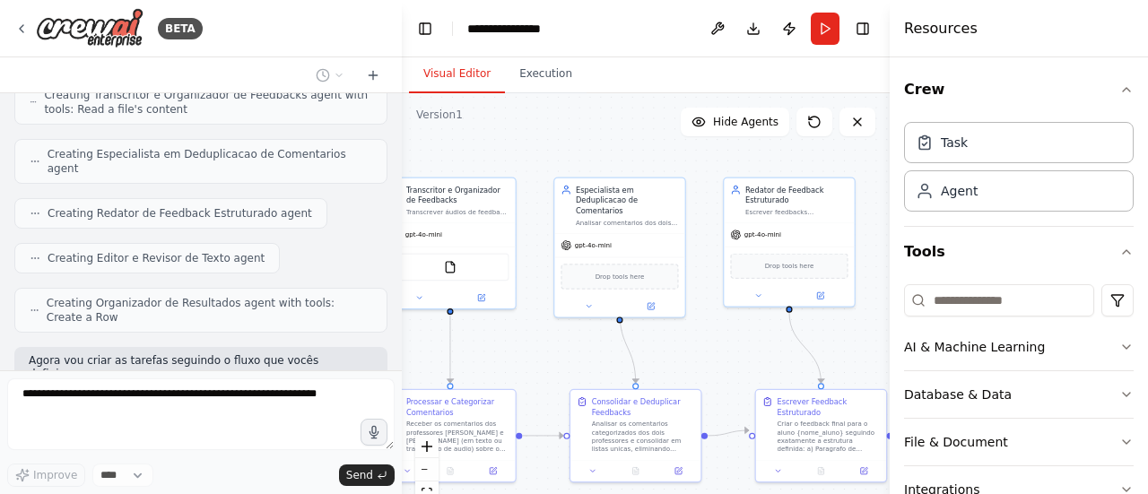
scroll to position [2745, 0]
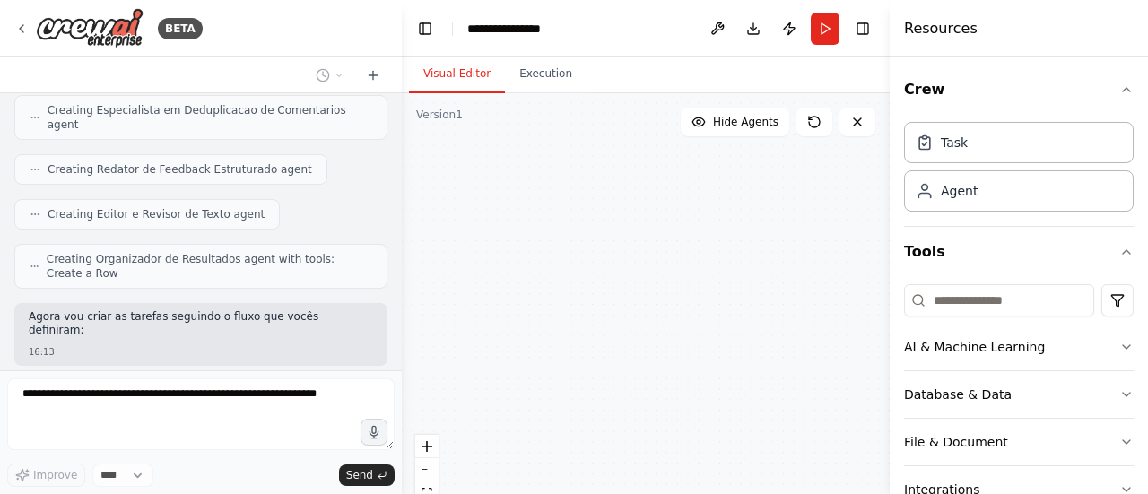
drag, startPoint x: 562, startPoint y: 371, endPoint x: 763, endPoint y: 313, distance: 209.2
click at [763, 313] on div "Transcritor e Organizador de Feedbacks Transcrever áudios de feedback (quando n…" at bounding box center [646, 317] width 488 height 449
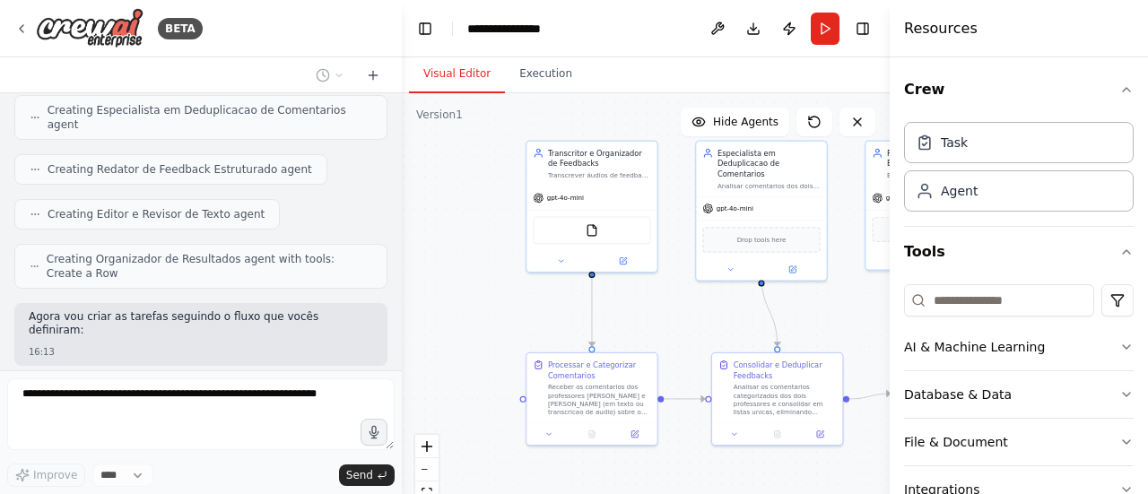
drag, startPoint x: 574, startPoint y: 337, endPoint x: 669, endPoint y: 317, distance: 97.3
click at [669, 317] on div ".deletable-edge-delete-btn { width: 20px; height: 20px; border: 0px solid #ffff…" at bounding box center [646, 317] width 488 height 449
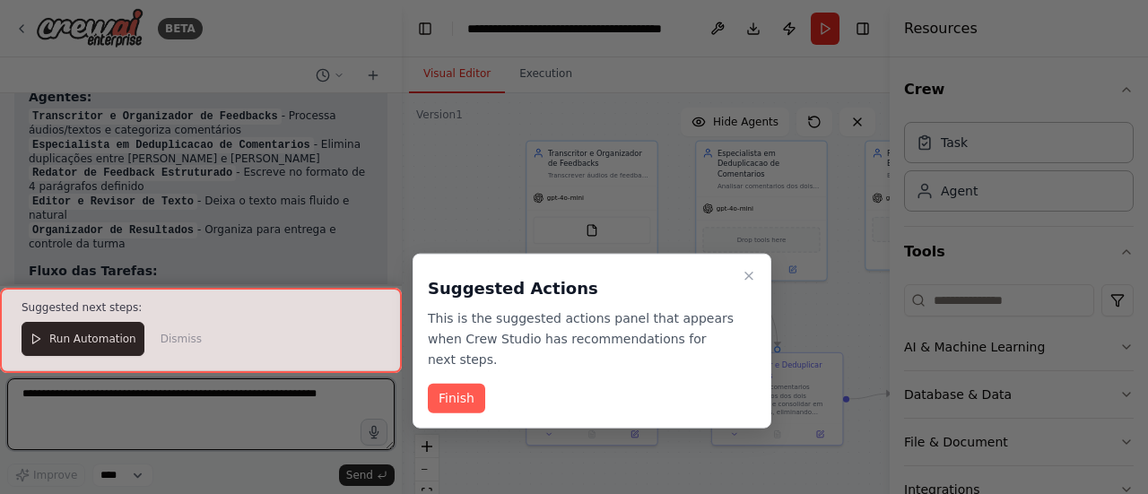
scroll to position [3475, 0]
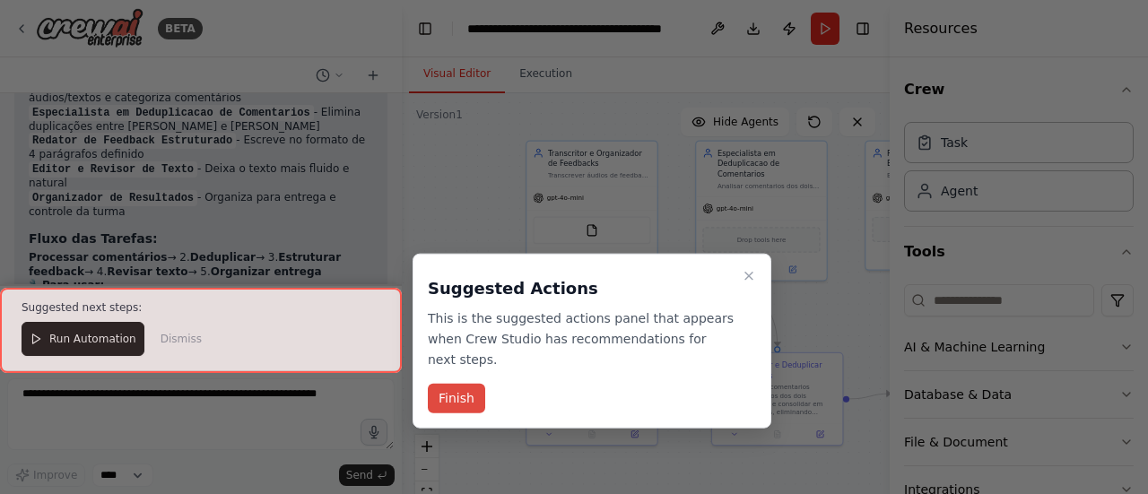
click at [460, 387] on button "Finish" at bounding box center [456, 399] width 57 height 30
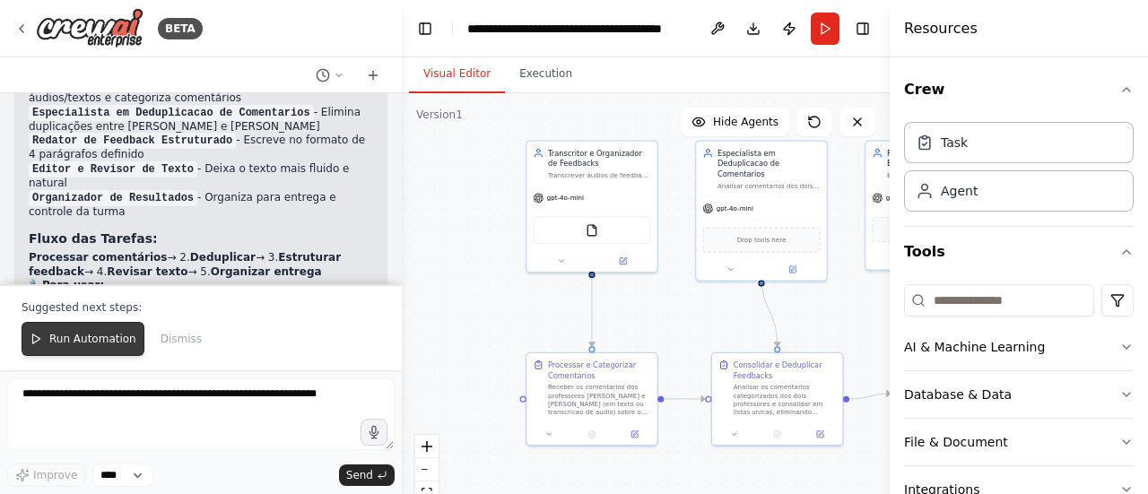
click at [88, 342] on span "Run Automation" at bounding box center [92, 339] width 87 height 14
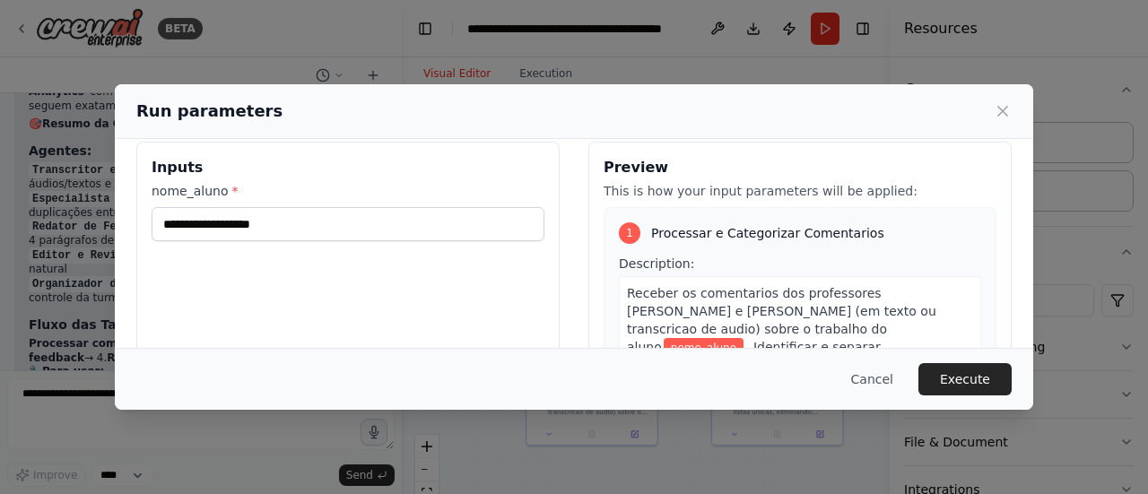
scroll to position [0, 0]
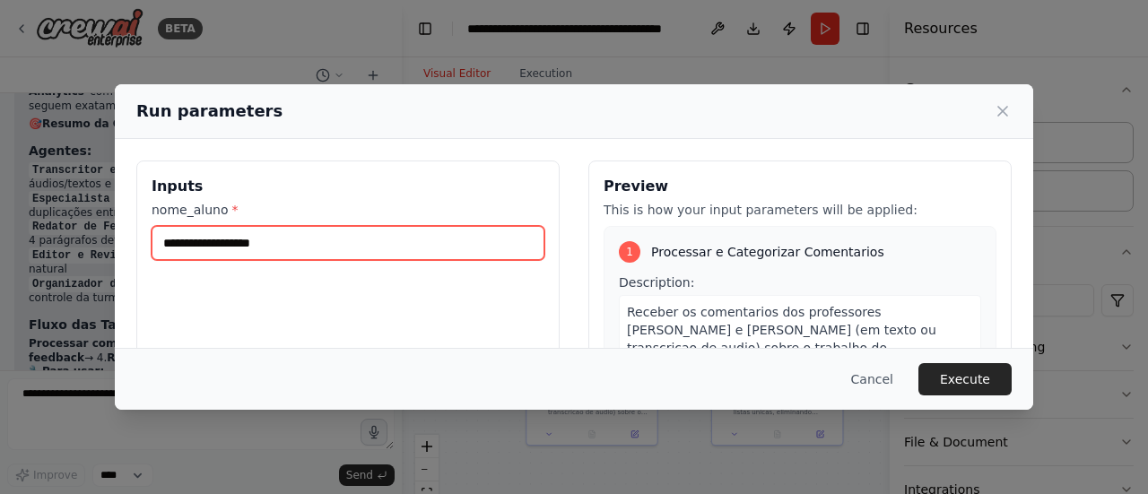
click at [344, 243] on input "nome_aluno *" at bounding box center [348, 243] width 393 height 34
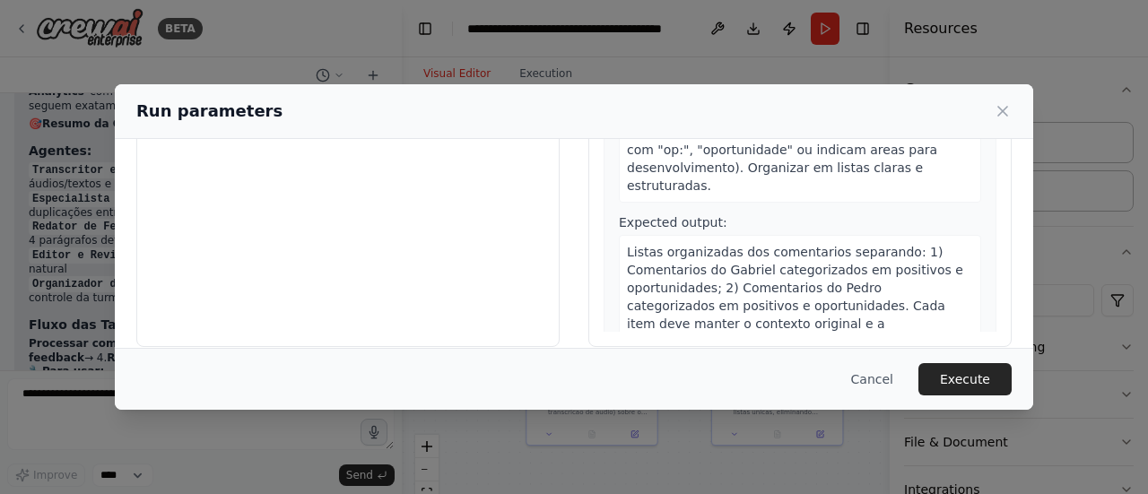
scroll to position [257, 0]
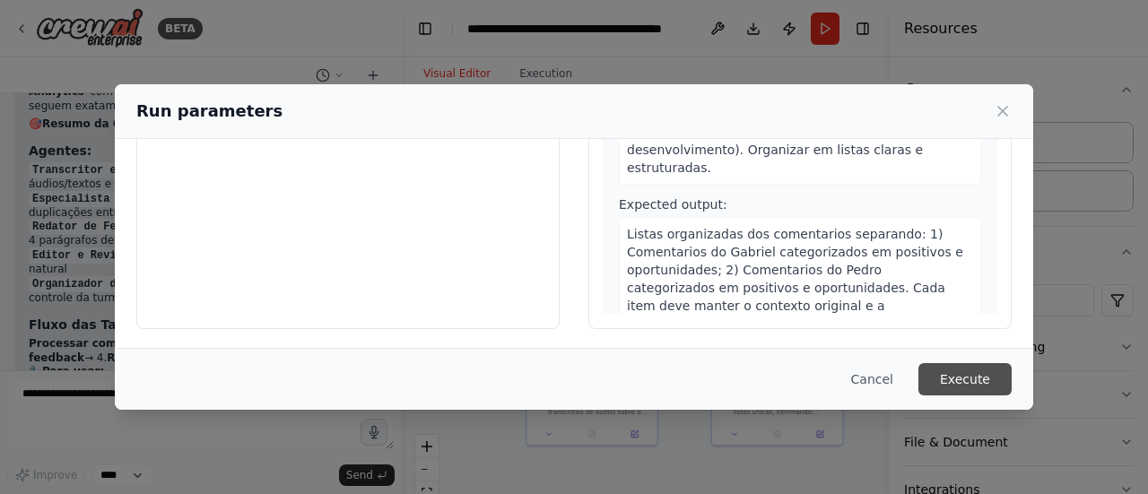
type input "*******"
click at [972, 382] on button "Execute" at bounding box center [965, 379] width 93 height 32
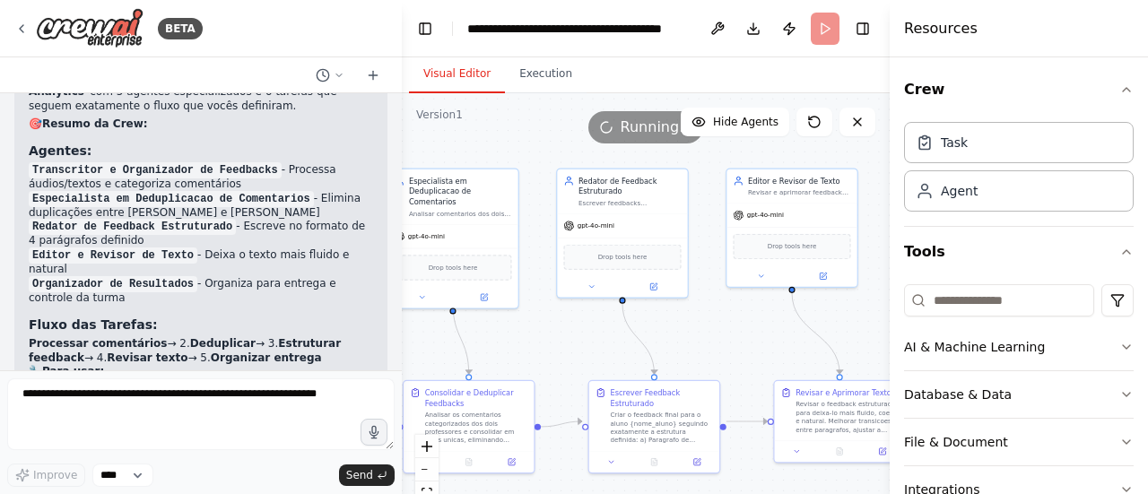
drag, startPoint x: 851, startPoint y: 318, endPoint x: 540, endPoint y: 346, distance: 312.5
click at [540, 346] on div ".deletable-edge-delete-btn { width: 20px; height: 20px; border: 0px solid #ffff…" at bounding box center [646, 317] width 488 height 449
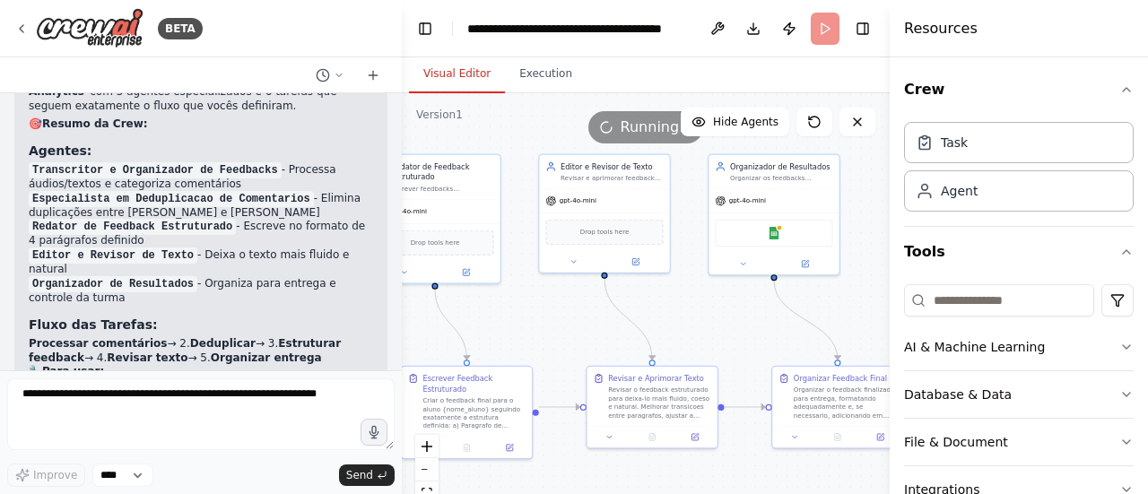
drag, startPoint x: 766, startPoint y: 336, endPoint x: 580, endPoint y: 322, distance: 186.2
click at [580, 322] on div ".deletable-edge-delete-btn { width: 20px; height: 20px; border: 0px solid #ffff…" at bounding box center [646, 317] width 488 height 449
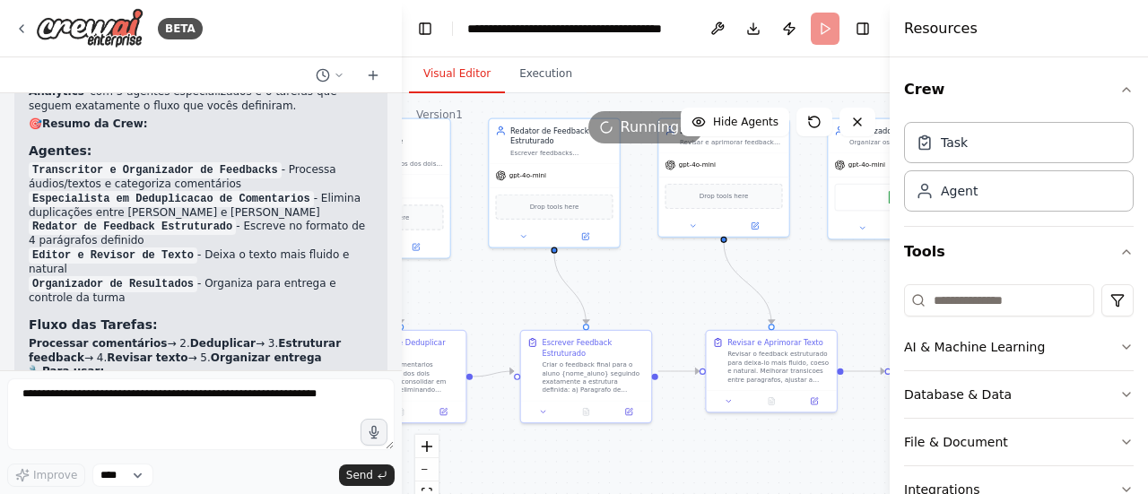
drag, startPoint x: 680, startPoint y: 320, endPoint x: 832, endPoint y: 275, distance: 158.4
click at [832, 275] on div ".deletable-edge-delete-btn { width: 20px; height: 20px; border: 0px solid #ffff…" at bounding box center [646, 317] width 488 height 449
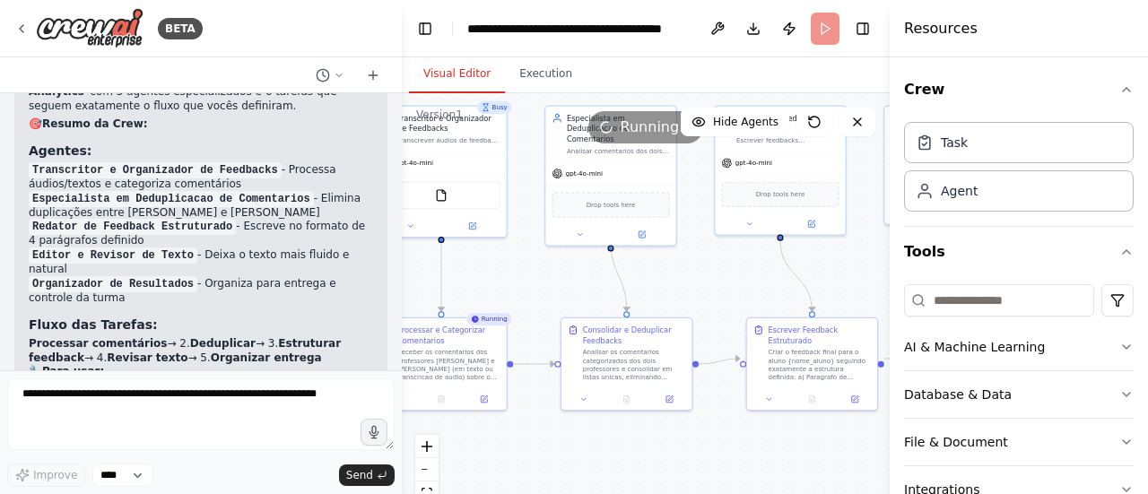
drag, startPoint x: 549, startPoint y: 296, endPoint x: 814, endPoint y: 292, distance: 264.7
click at [814, 292] on div ".deletable-edge-delete-btn { width: 20px; height: 20px; border: 0px solid #ffff…" at bounding box center [646, 317] width 488 height 449
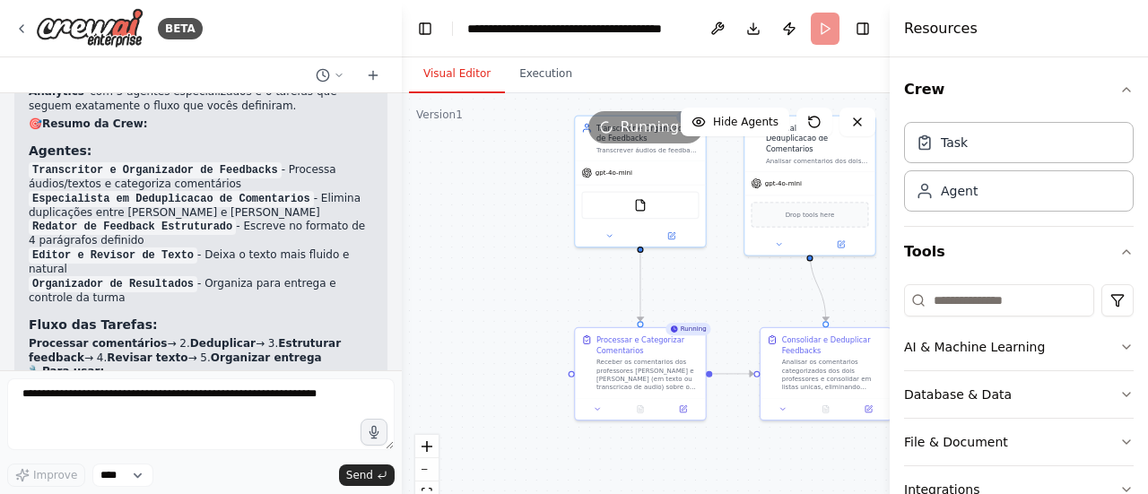
drag, startPoint x: 587, startPoint y: 286, endPoint x: 731, endPoint y: 298, distance: 144.9
click at [731, 298] on div ".deletable-edge-delete-btn { width: 20px; height: 20px; border: 0px solid #ffff…" at bounding box center [646, 317] width 488 height 449
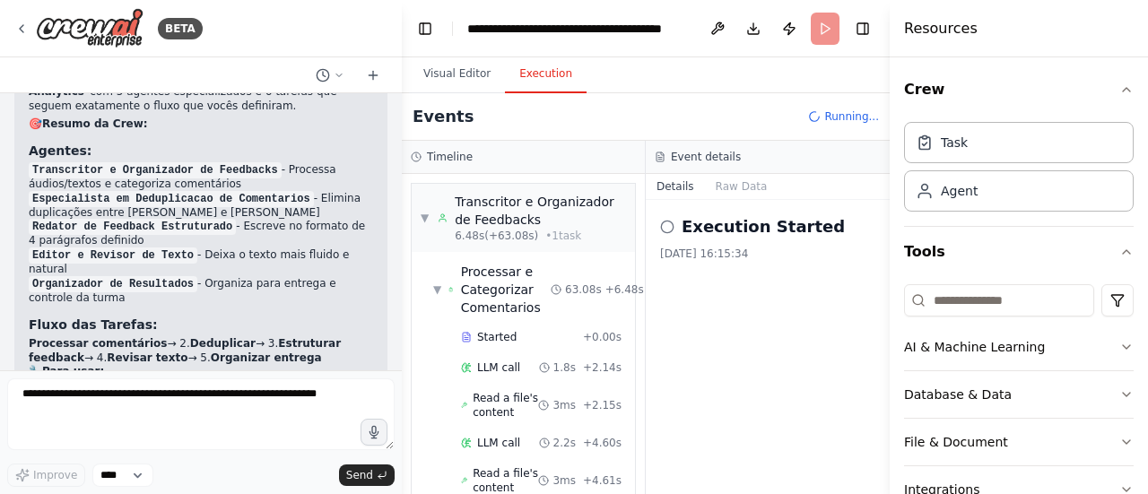
click at [531, 75] on button "Execution" at bounding box center [546, 75] width 82 height 38
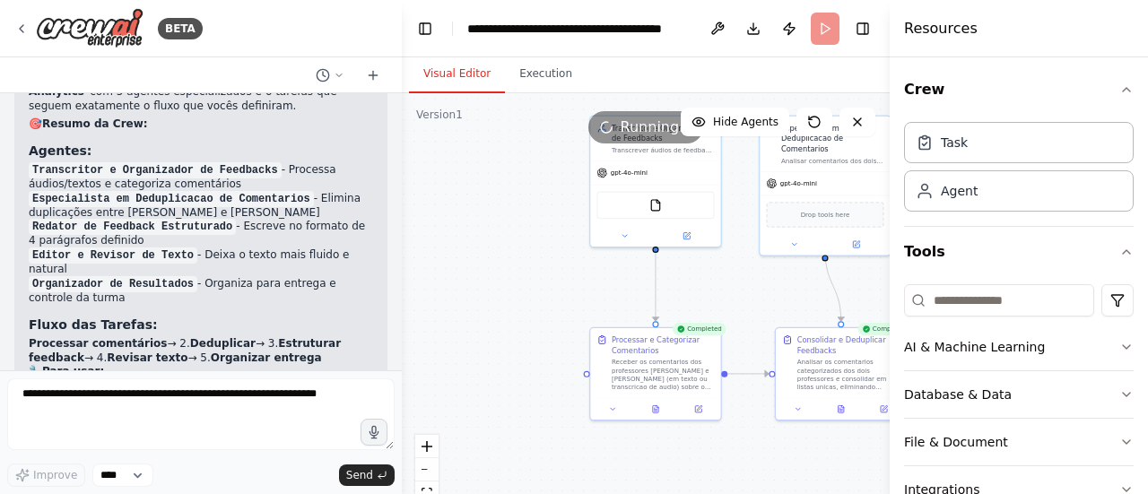
click at [468, 75] on button "Visual Editor" at bounding box center [457, 75] width 96 height 38
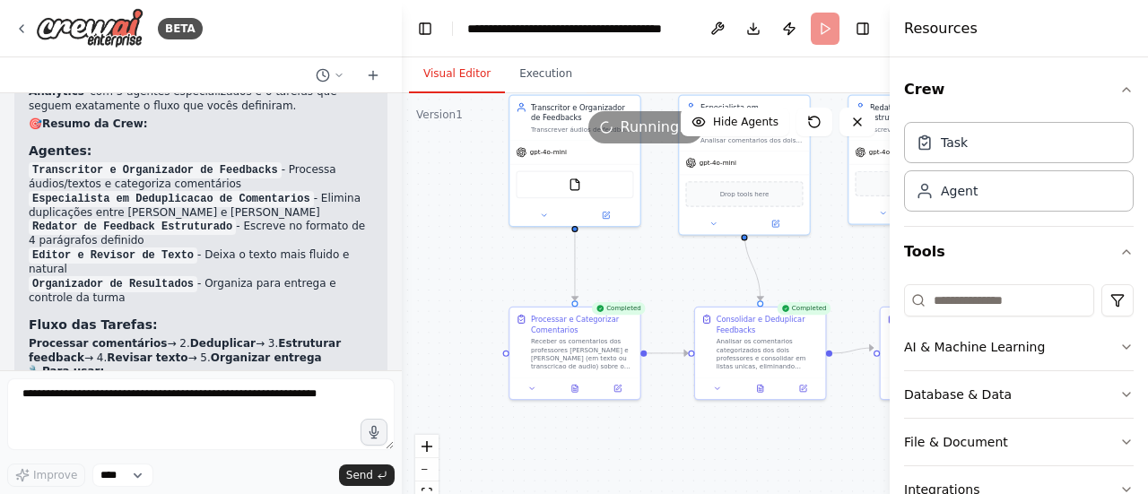
drag, startPoint x: 547, startPoint y: 278, endPoint x: 407, endPoint y: 249, distance: 142.9
click at [407, 249] on div ".deletable-edge-delete-btn { width: 20px; height: 20px; border: 0px solid #ffff…" at bounding box center [646, 317] width 488 height 449
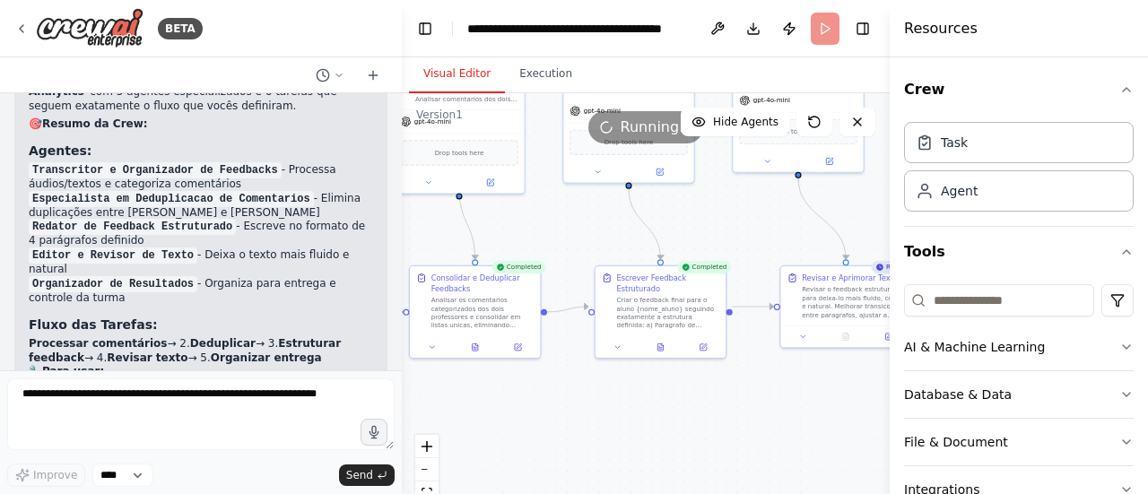
drag, startPoint x: 782, startPoint y: 423, endPoint x: 529, endPoint y: 381, distance: 256.3
click at [529, 381] on div ".deletable-edge-delete-btn { width: 20px; height: 20px; border: 0px solid #ffff…" at bounding box center [646, 317] width 488 height 449
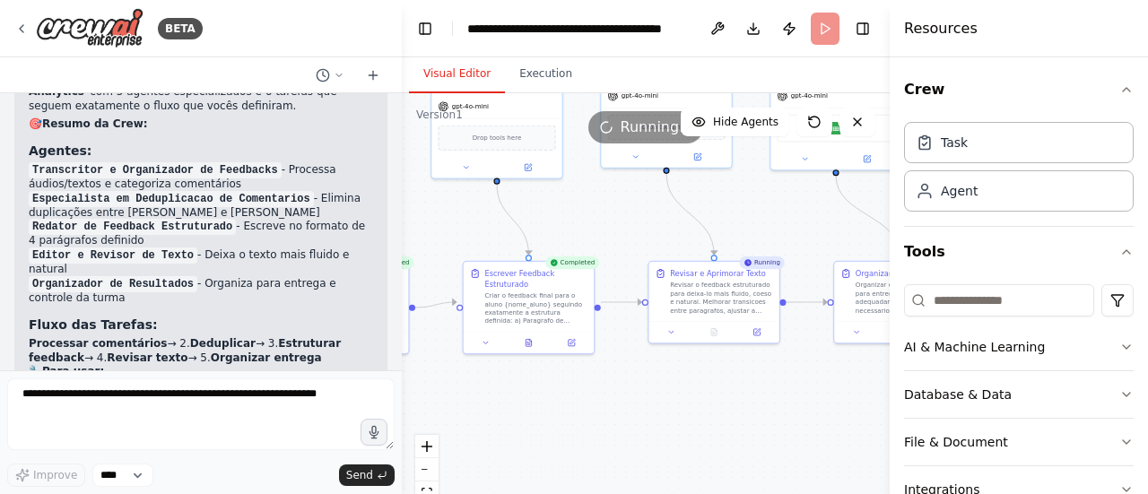
drag, startPoint x: 719, startPoint y: 381, endPoint x: 553, endPoint y: 390, distance: 165.3
click at [553, 390] on div ".deletable-edge-delete-btn { width: 20px; height: 20px; border: 0px solid #ffff…" at bounding box center [646, 317] width 488 height 449
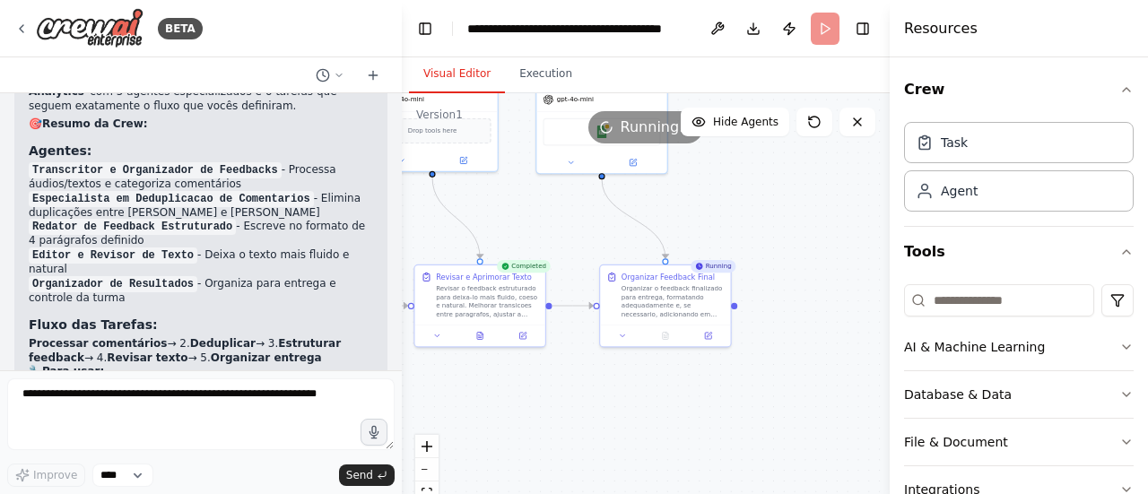
drag, startPoint x: 761, startPoint y: 403, endPoint x: 586, endPoint y: 401, distance: 174.9
click at [586, 401] on div ".deletable-edge-delete-btn { width: 20px; height: 20px; border: 0px solid #ffff…" at bounding box center [646, 317] width 488 height 449
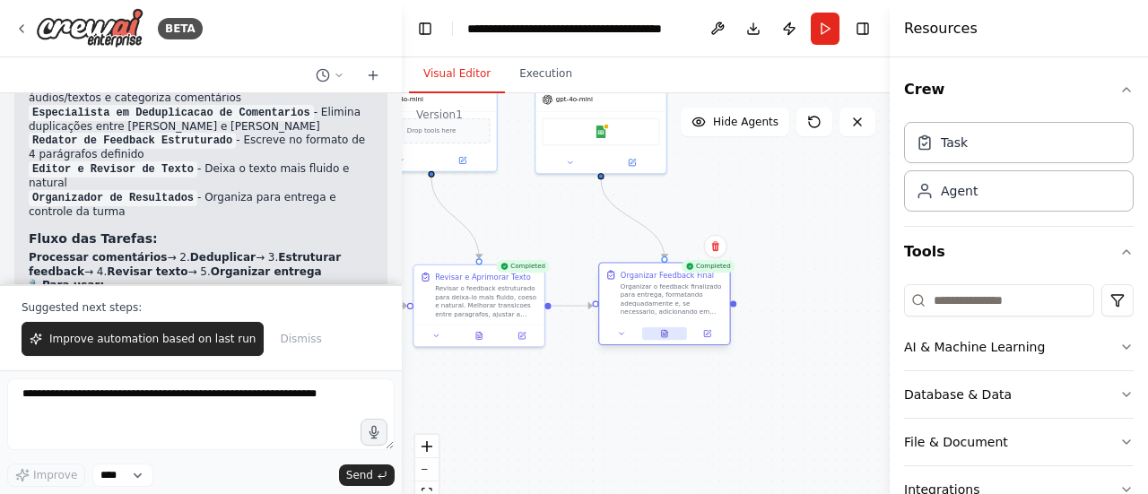
click at [667, 337] on icon at bounding box center [664, 333] width 8 height 8
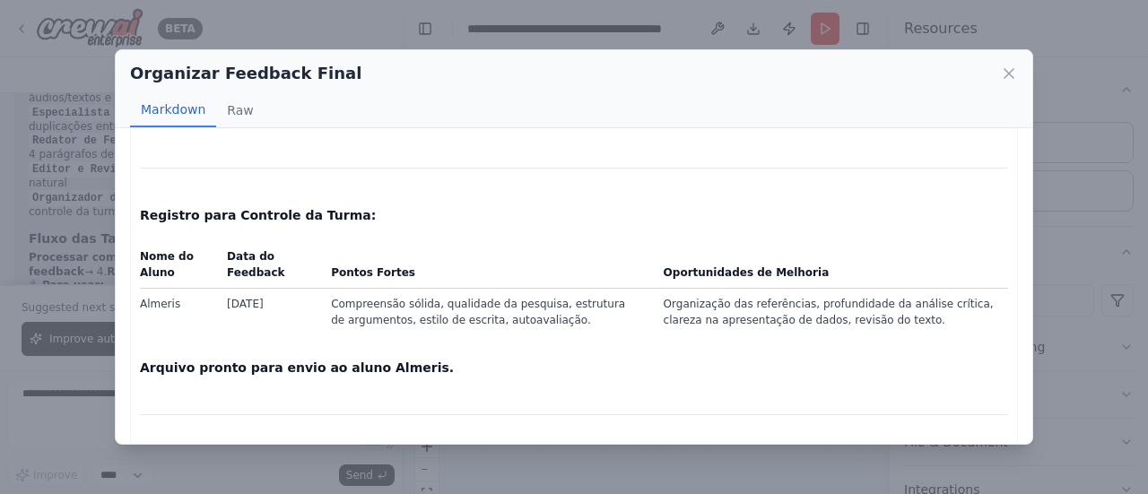
scroll to position [829, 0]
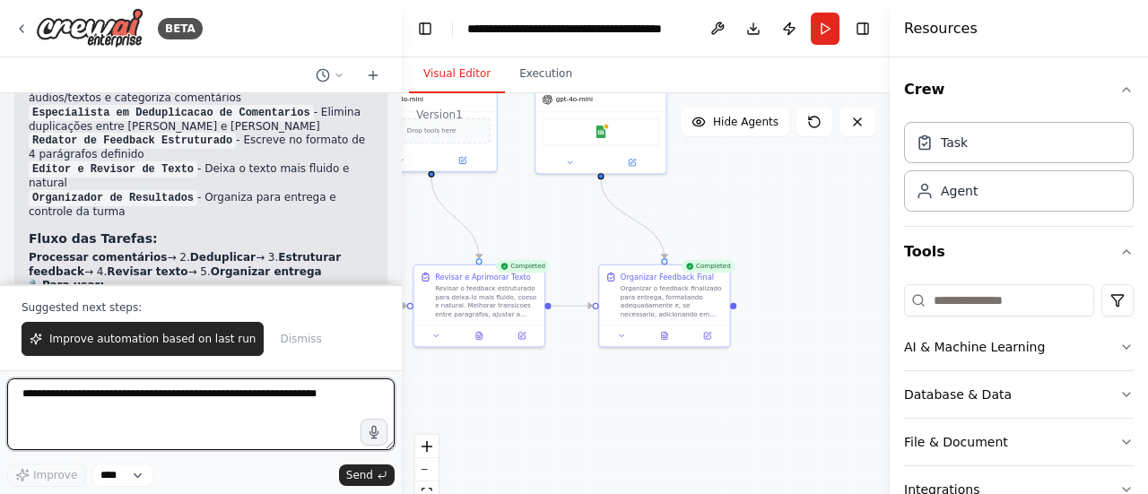
click at [259, 395] on textarea at bounding box center [201, 415] width 388 height 72
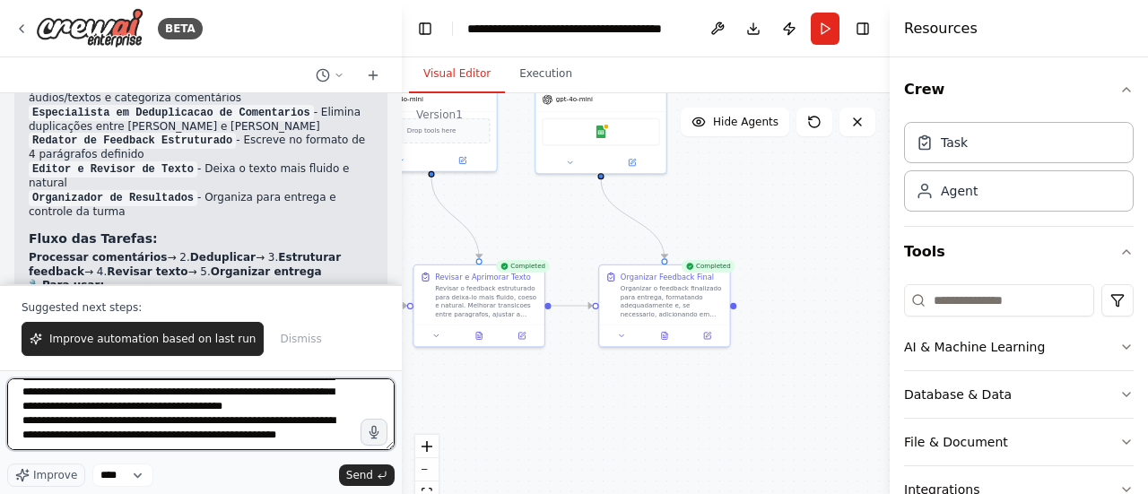
scroll to position [166, 0]
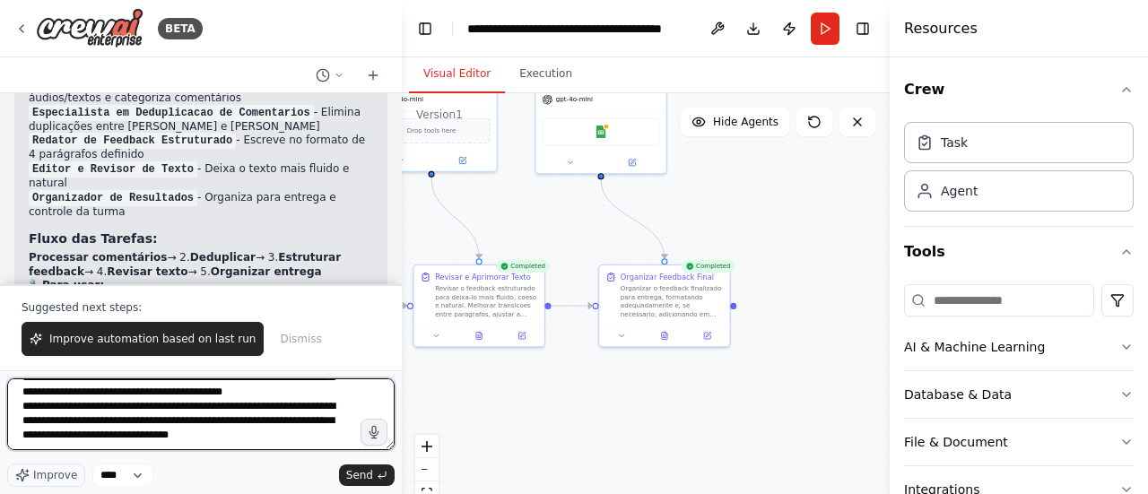
type textarea "**********"
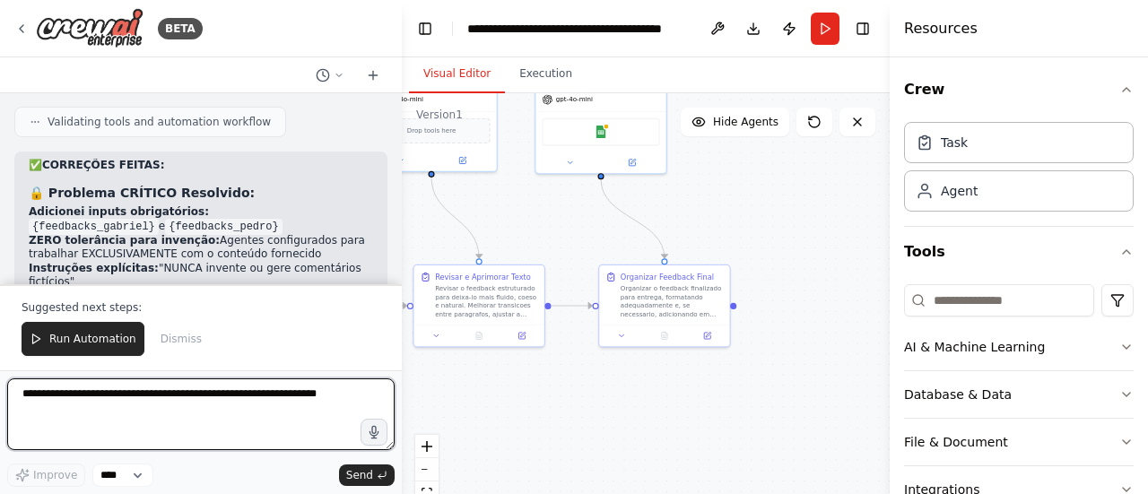
scroll to position [5024, 0]
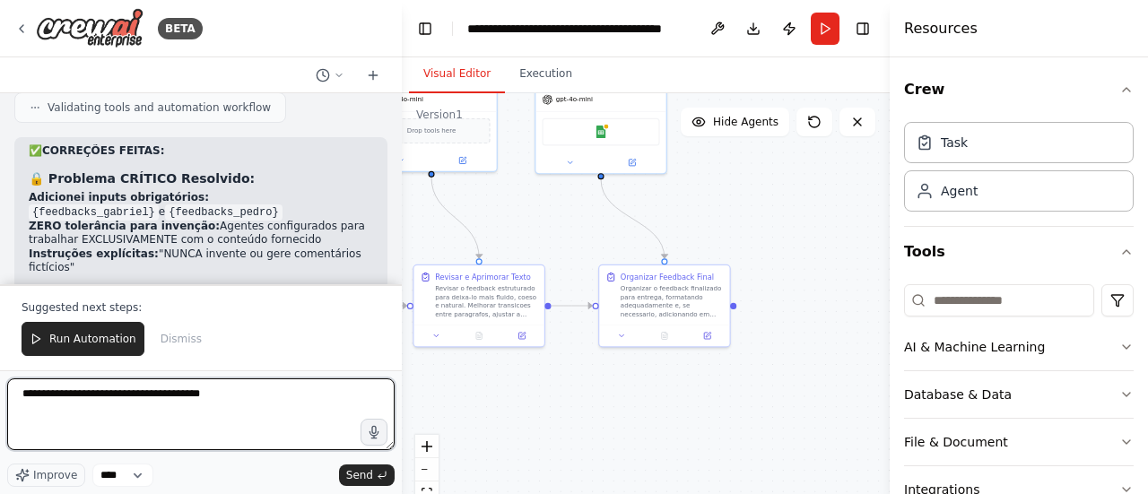
type textarea "**********"
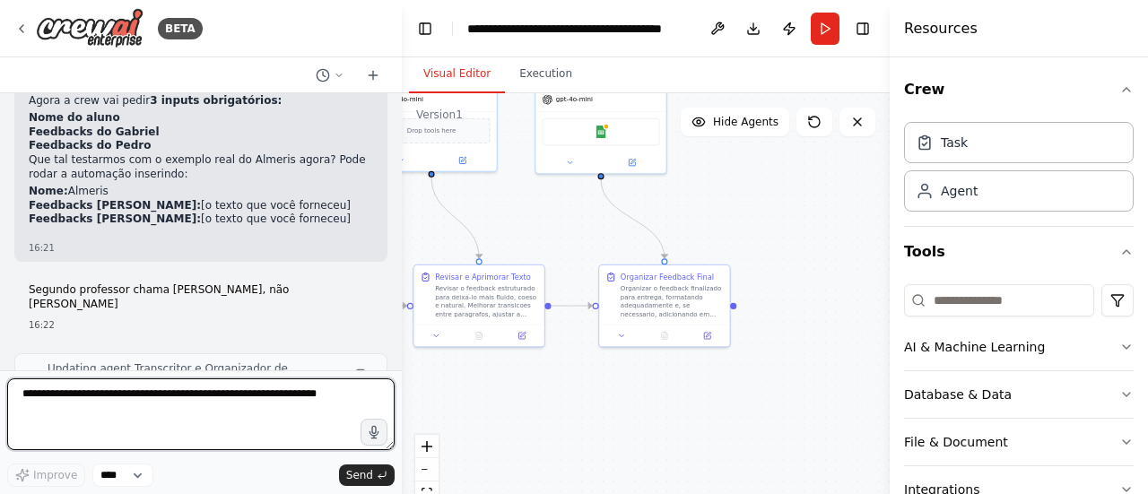
scroll to position [5420, 0]
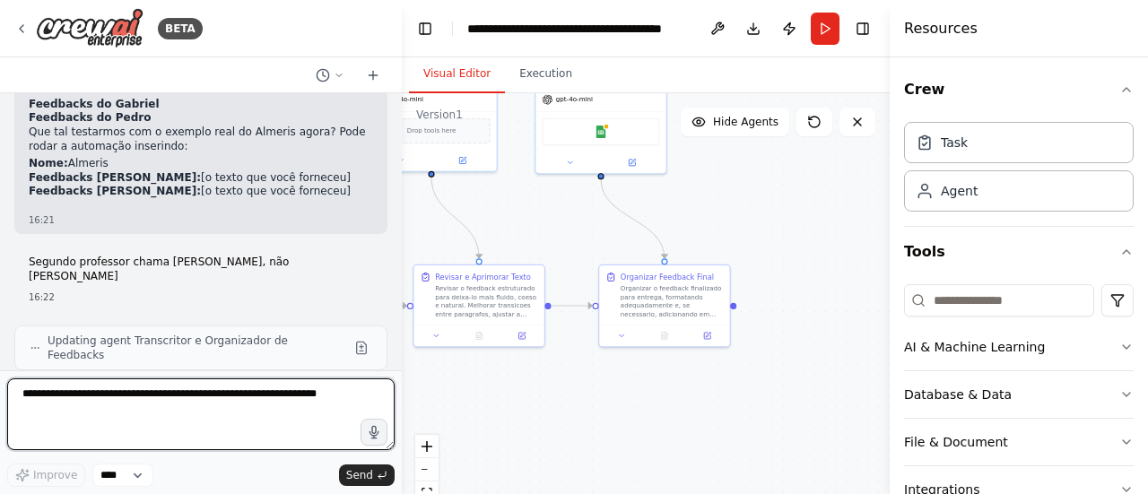
click at [260, 411] on textarea at bounding box center [201, 415] width 388 height 72
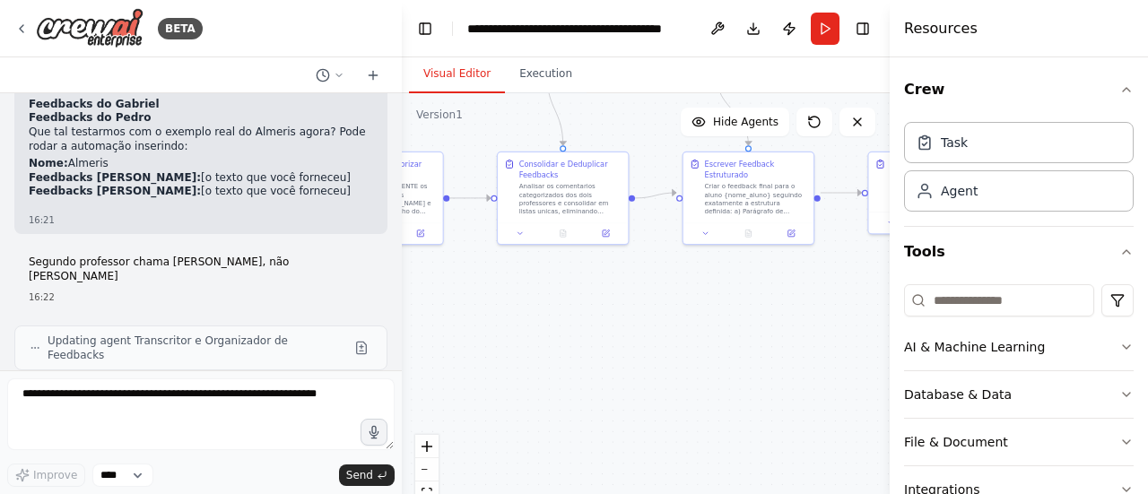
drag, startPoint x: 501, startPoint y: 421, endPoint x: 1114, endPoint y: 278, distance: 630.0
click at [1114, 278] on div "BETA Eu e o Gabriel damos aulas de Business Analytics em um MBA para empreended…" at bounding box center [574, 247] width 1148 height 494
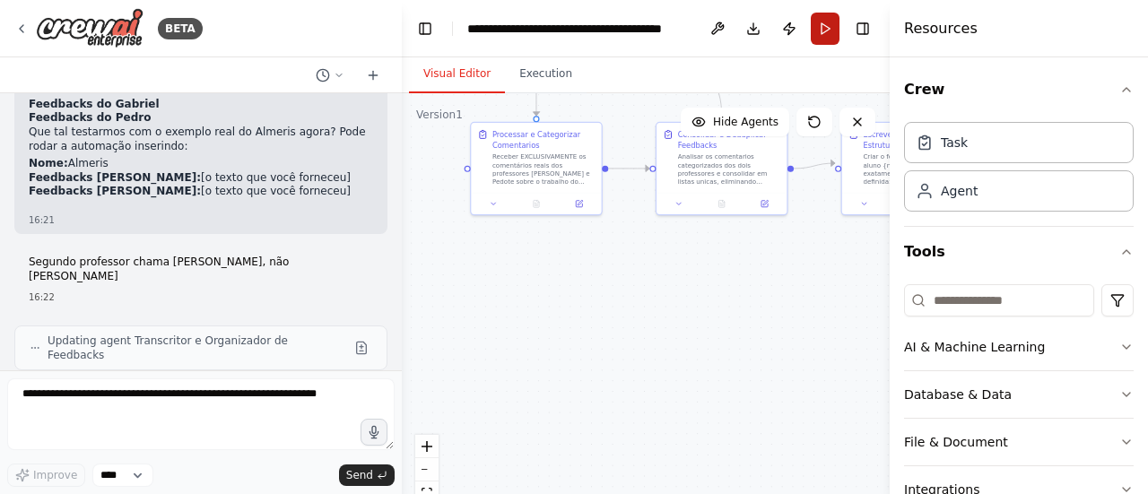
click at [825, 32] on button "Run" at bounding box center [825, 29] width 29 height 32
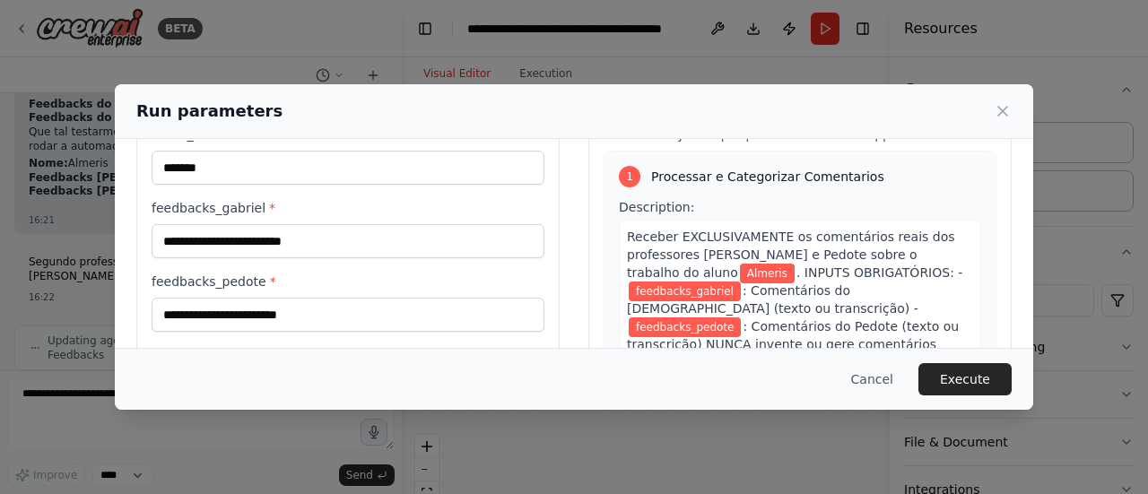
scroll to position [83, 0]
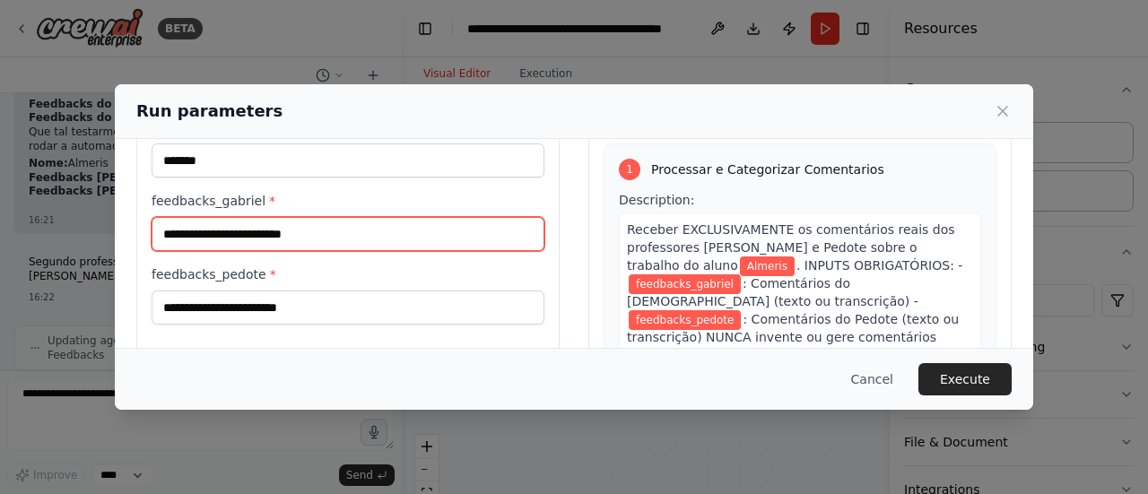
click at [398, 240] on input "feedbacks_gabriel *" at bounding box center [348, 234] width 393 height 34
paste input "**********"
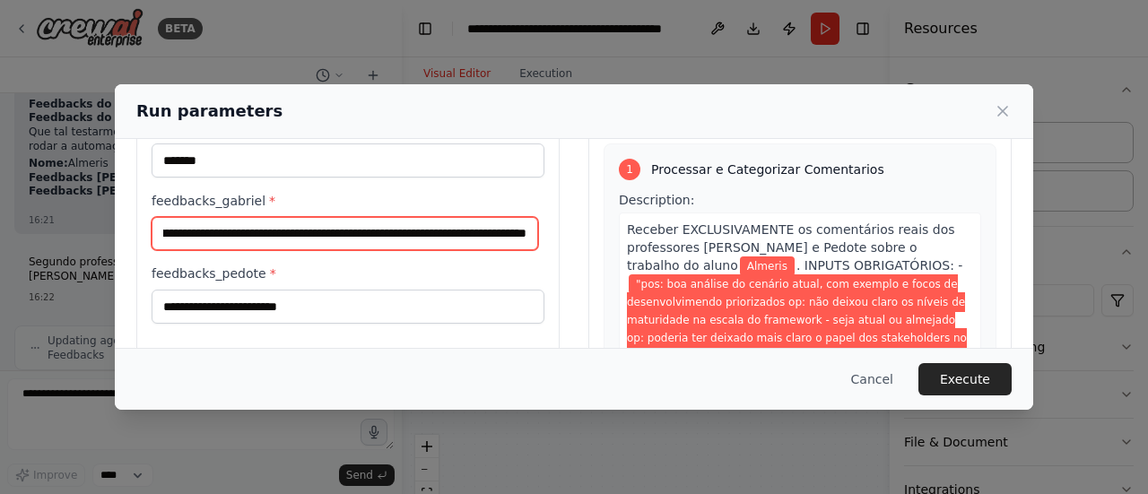
type input "**********"
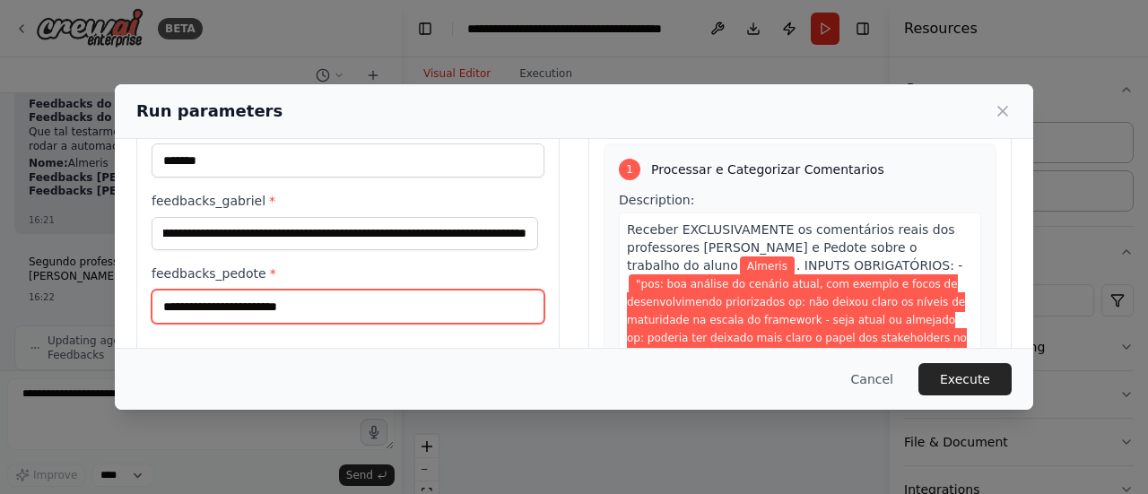
scroll to position [0, 0]
click at [371, 308] on input "feedbacks_pedote *" at bounding box center [348, 307] width 393 height 34
paste input "**********"
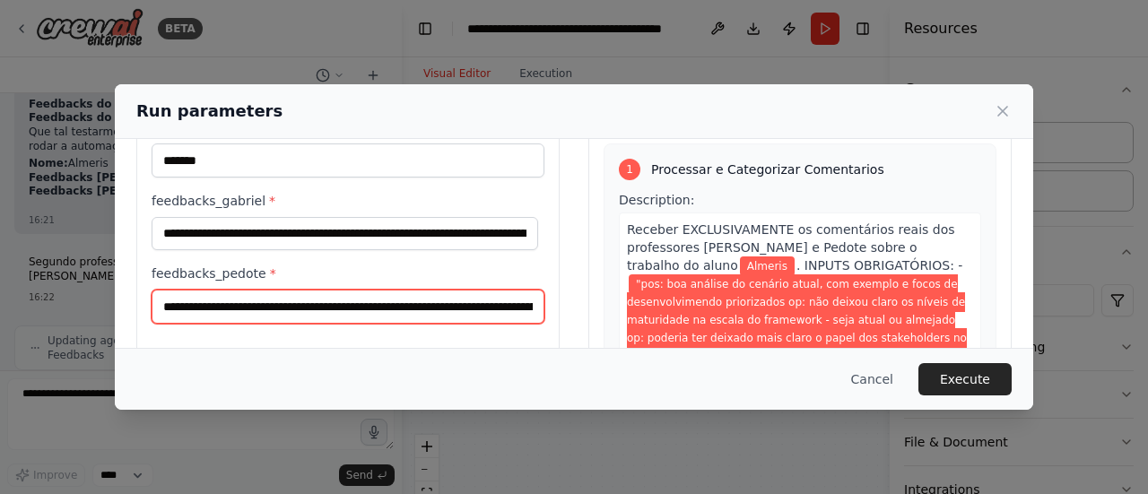
scroll to position [0, 6152]
type input "**********"
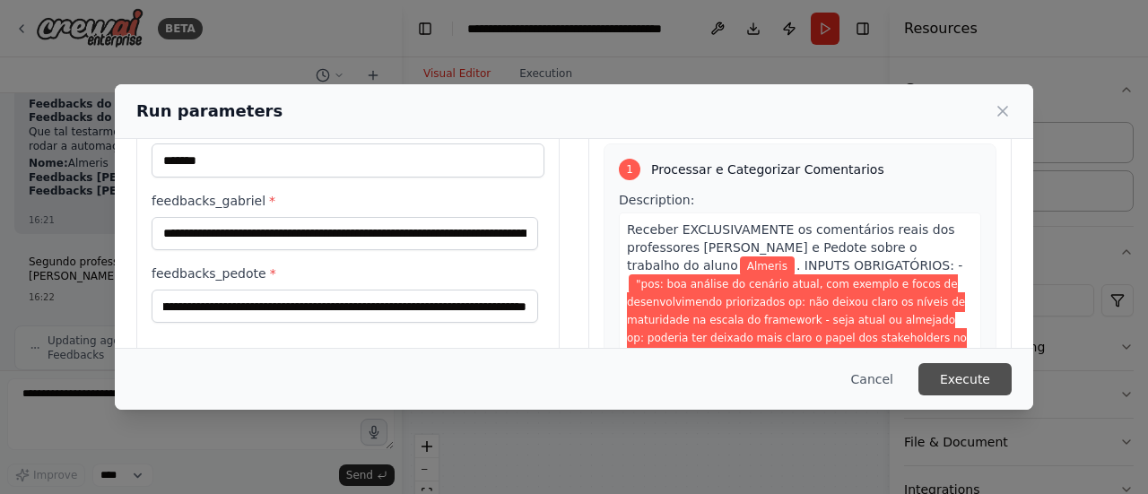
scroll to position [0, 0]
click at [963, 379] on button "Execute" at bounding box center [965, 379] width 93 height 32
